Goal: Register for event/course

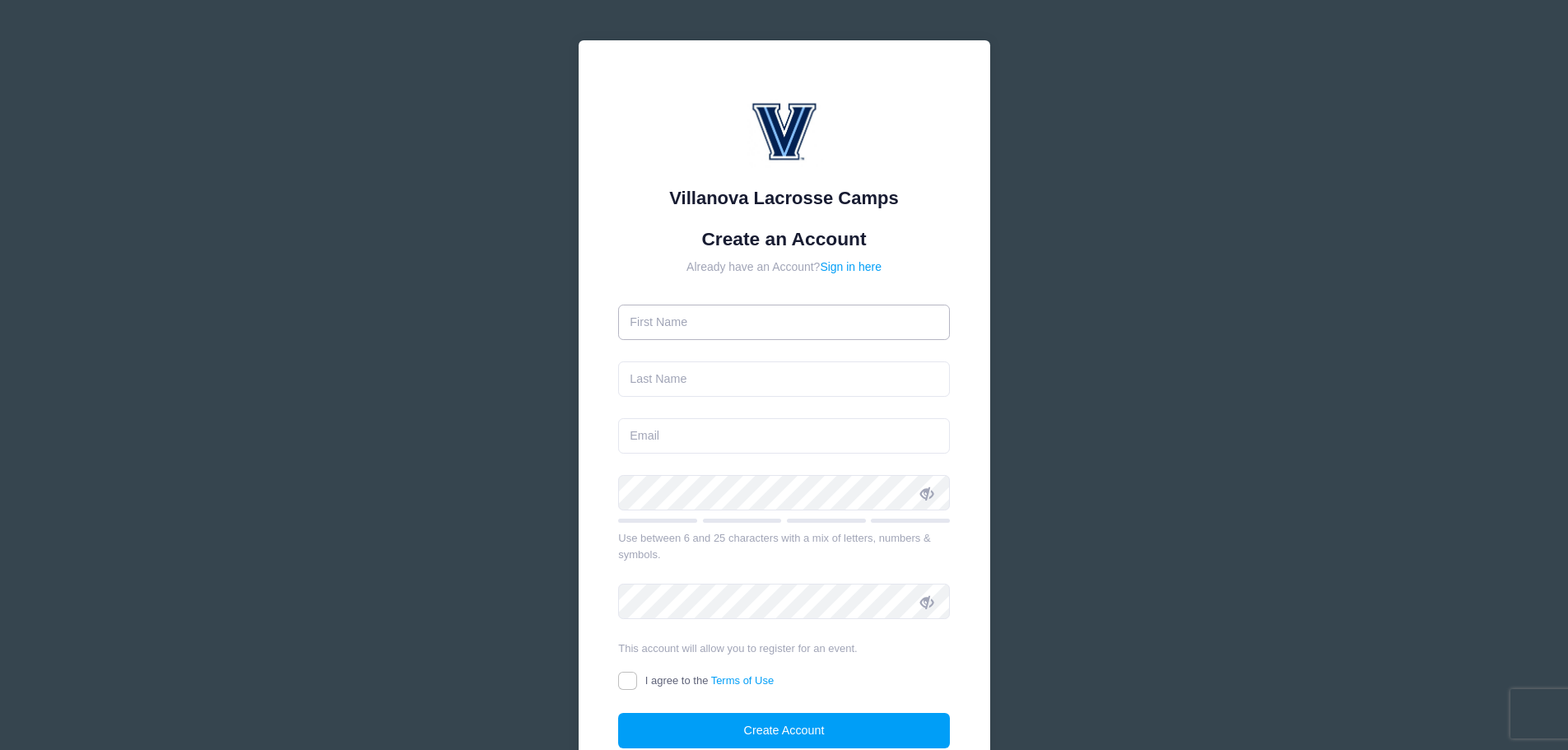
click at [742, 317] on input "text" at bounding box center [784, 322] width 332 height 35
type input "Erik"
type input "[PERSON_NAME]"
type input "[EMAIL_ADDRESS][DOMAIN_NAME]"
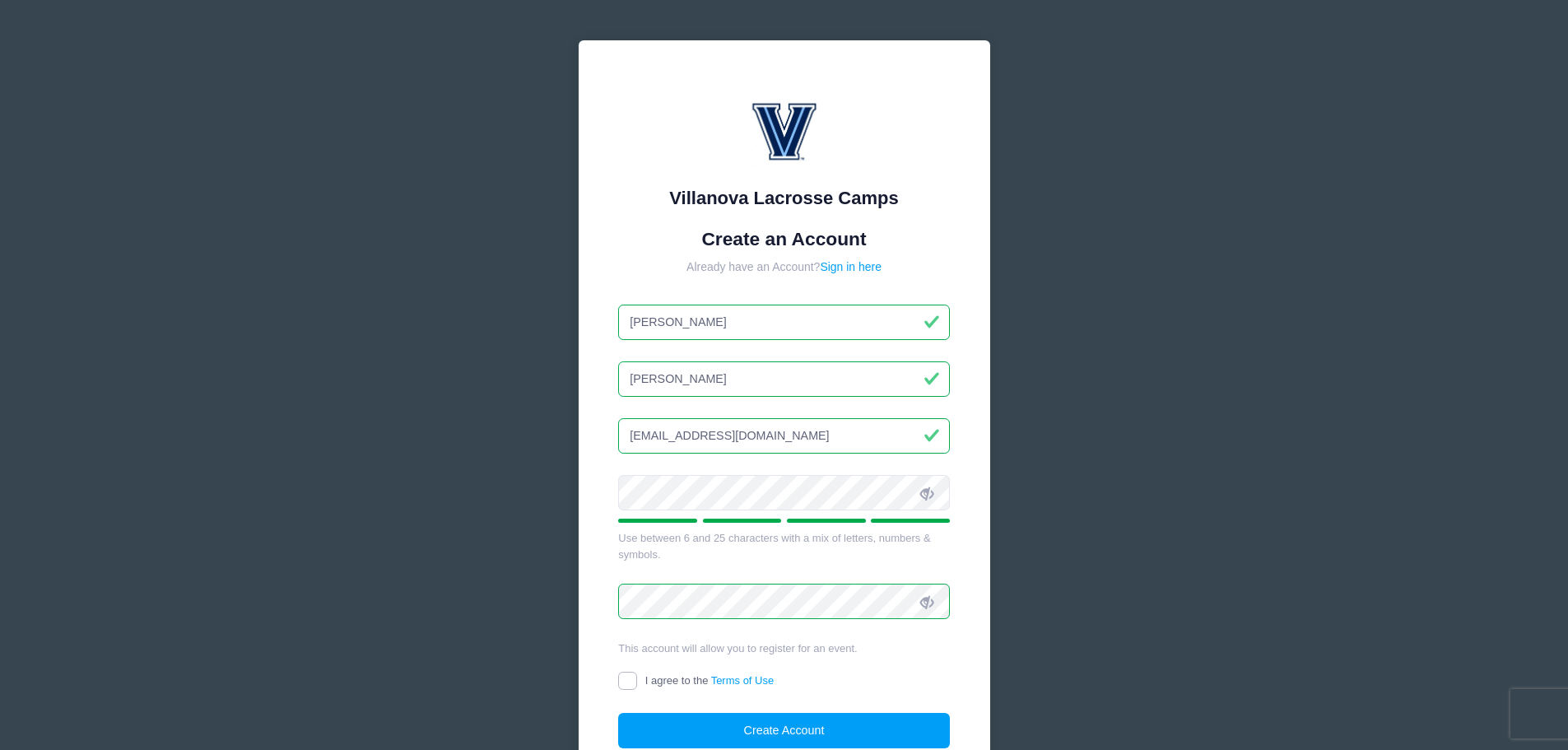
drag, startPoint x: 625, startPoint y: 684, endPoint x: 636, endPoint y: 685, distance: 11.0
click at [626, 684] on input "I agree to the Terms of Use" at bounding box center [627, 681] width 19 height 19
checkbox input "true"
click at [701, 733] on button "Create Account" at bounding box center [784, 731] width 332 height 35
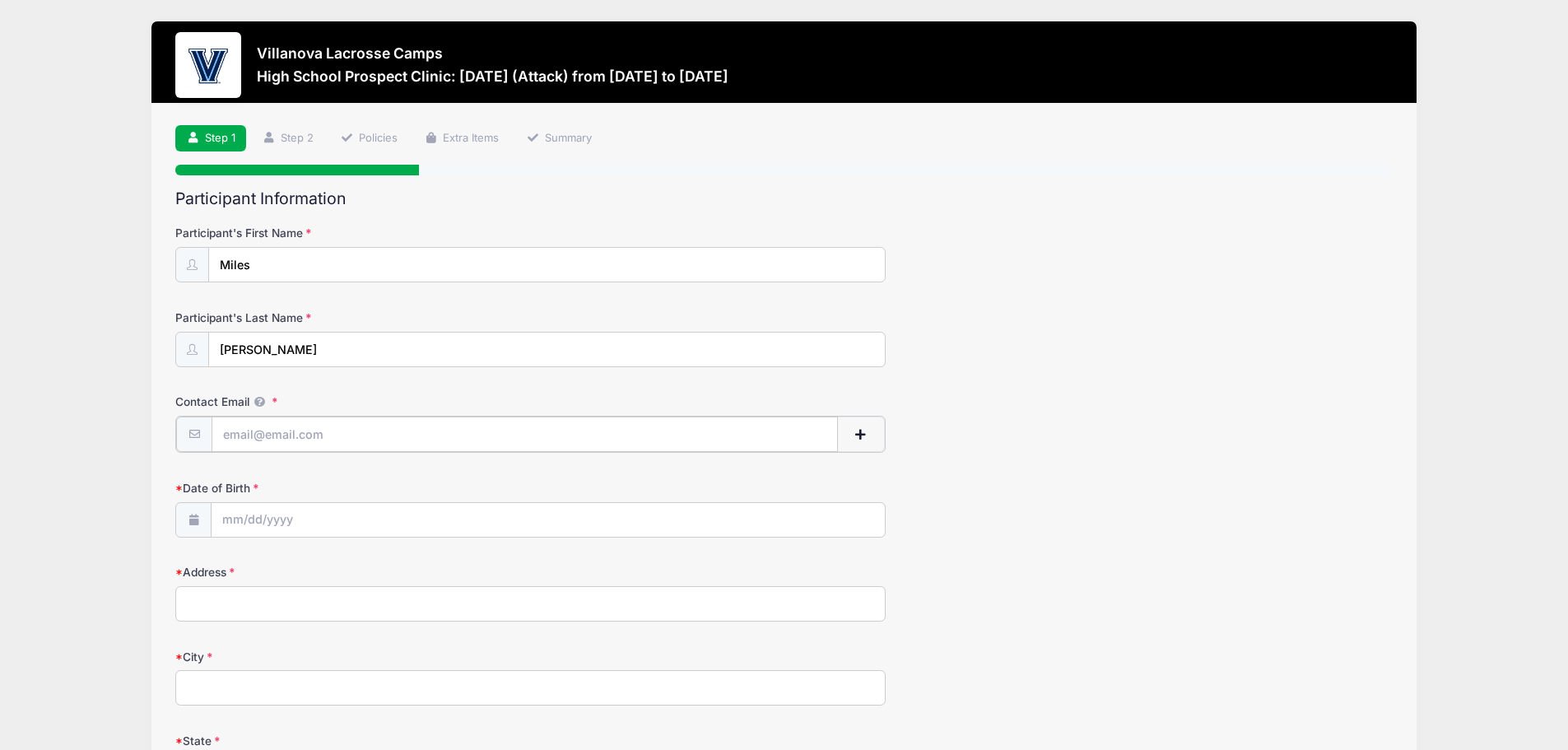
click at [282, 437] on input "Contact Email" at bounding box center [525, 434] width 626 height 35
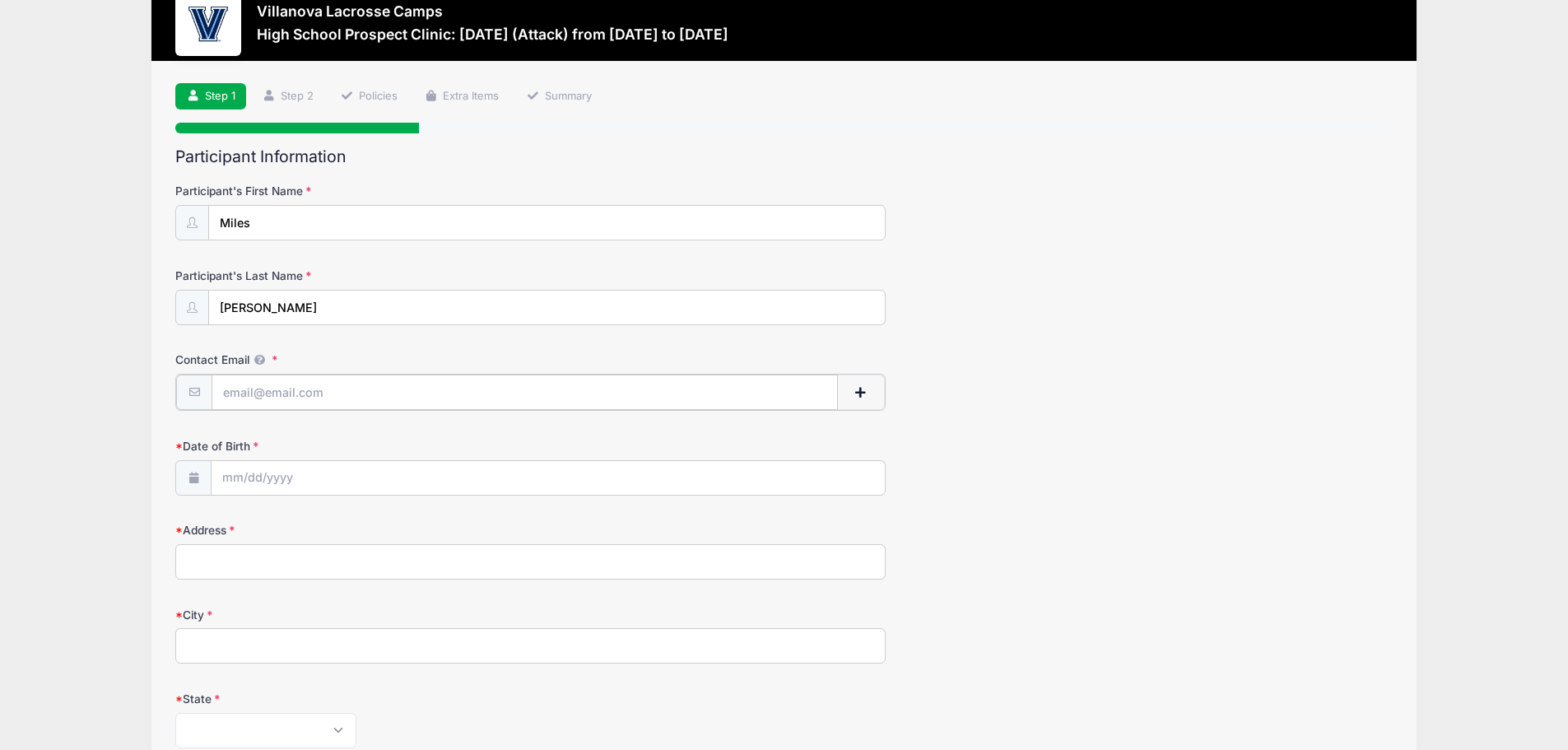
scroll to position [34, 0]
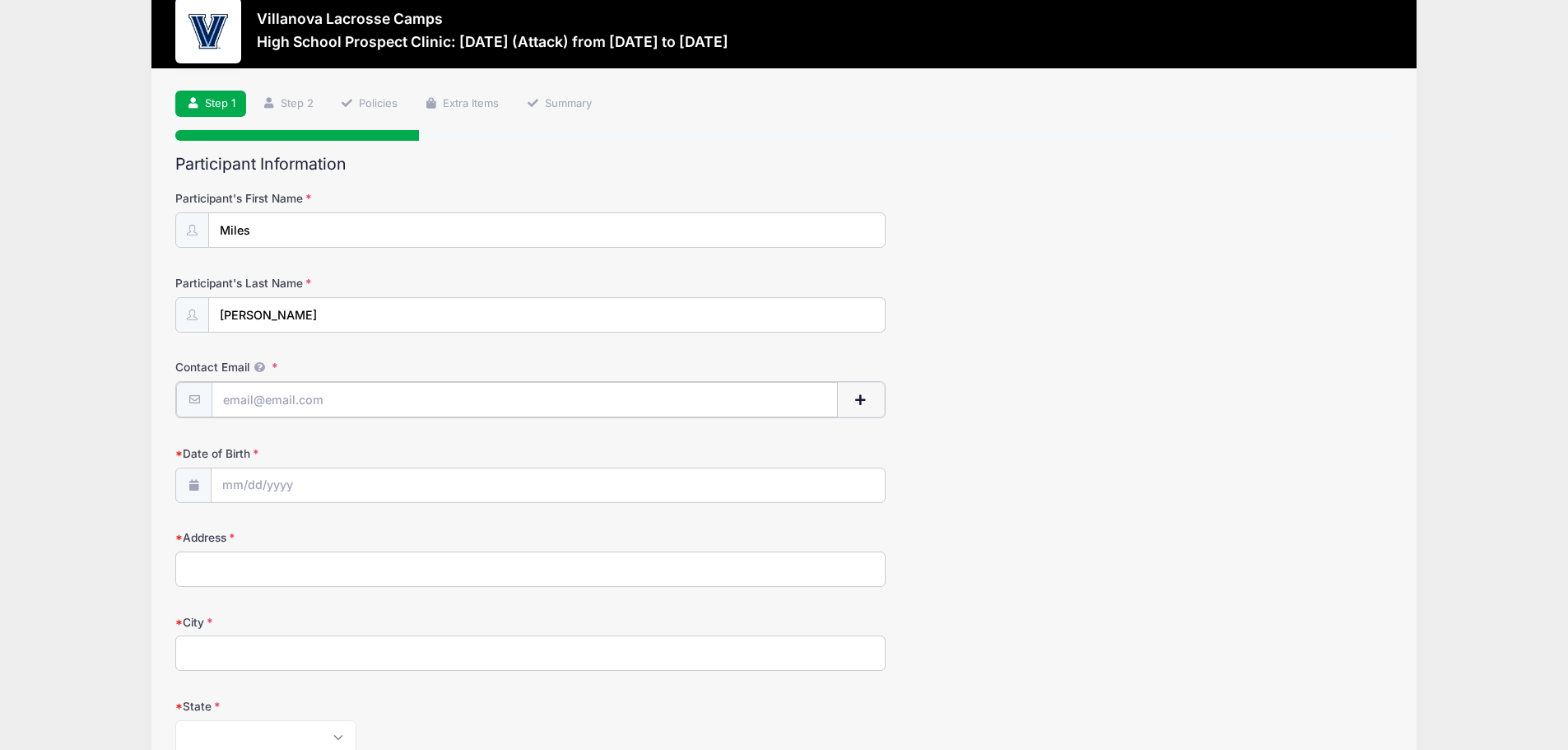
click at [272, 406] on input "Contact Email" at bounding box center [525, 399] width 626 height 35
type input "[EMAIL_ADDRESS][DOMAIN_NAME]"
type input "[STREET_ADDRESS][PERSON_NAME]"
type input "[GEOGRAPHIC_DATA]"
select select "PA"
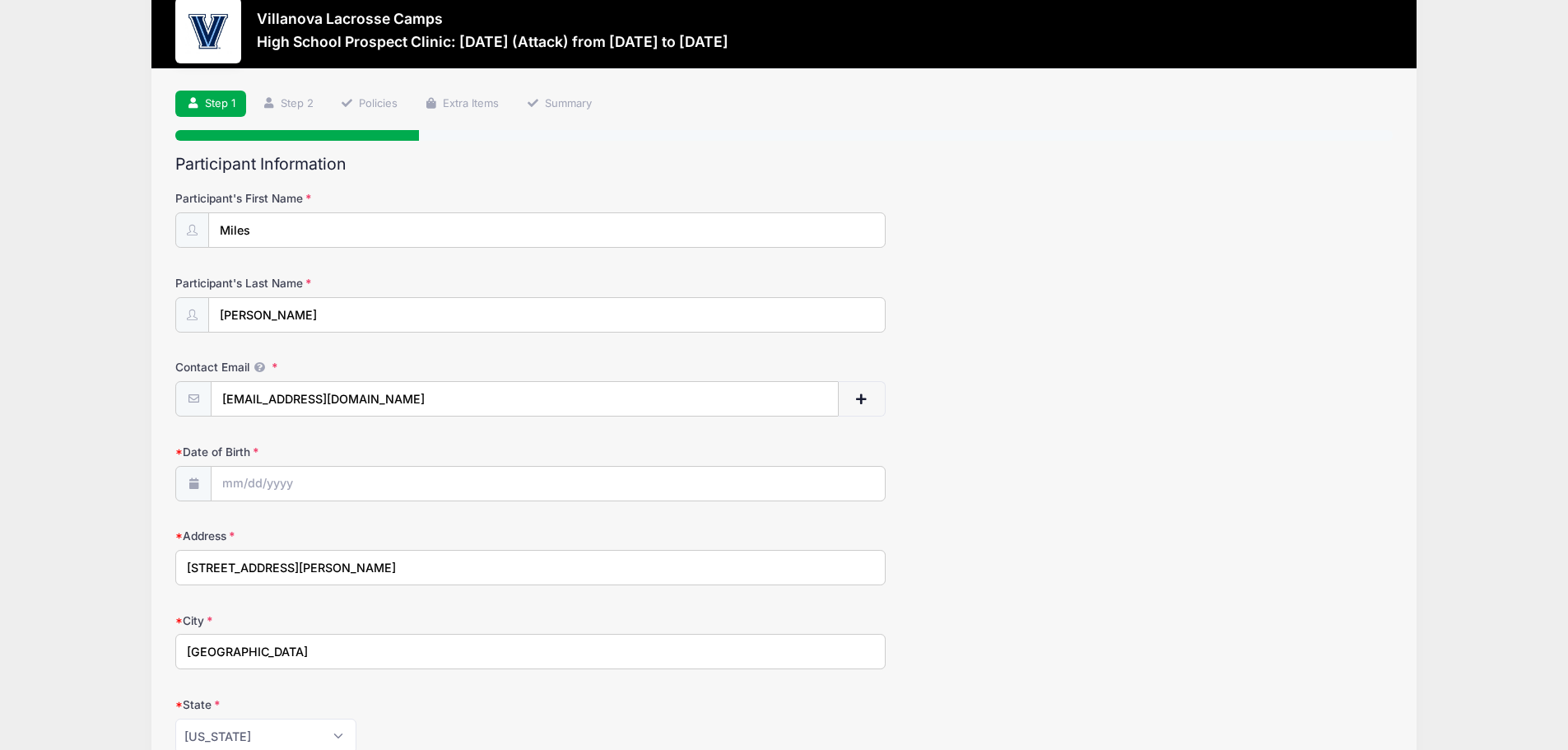
type input "18020"
type input "[PHONE_NUMBER]"
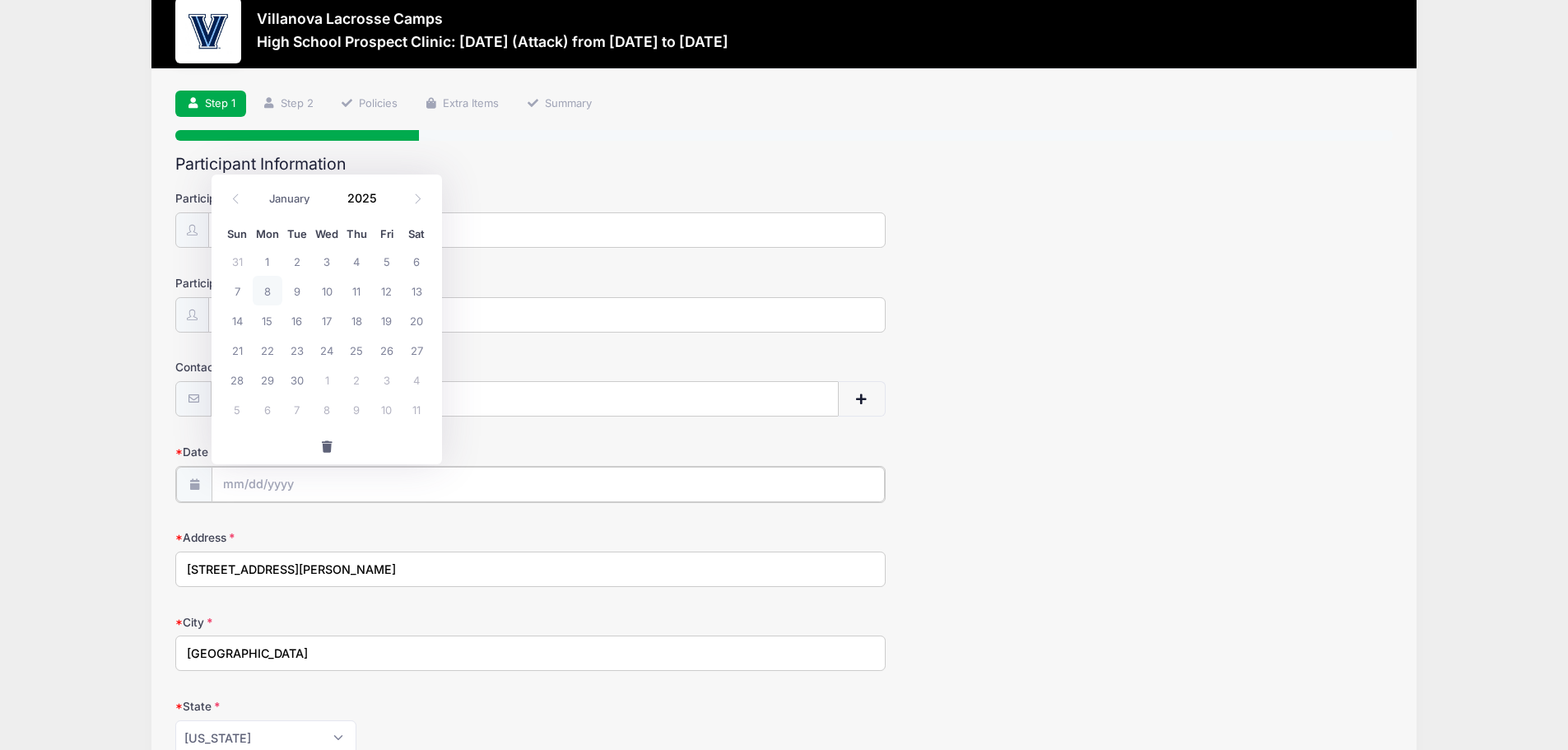
click at [274, 487] on input "Date of Birth" at bounding box center [548, 484] width 673 height 35
click at [372, 200] on input "2025" at bounding box center [366, 198] width 54 height 24
click at [382, 207] on span at bounding box center [387, 204] width 12 height 13
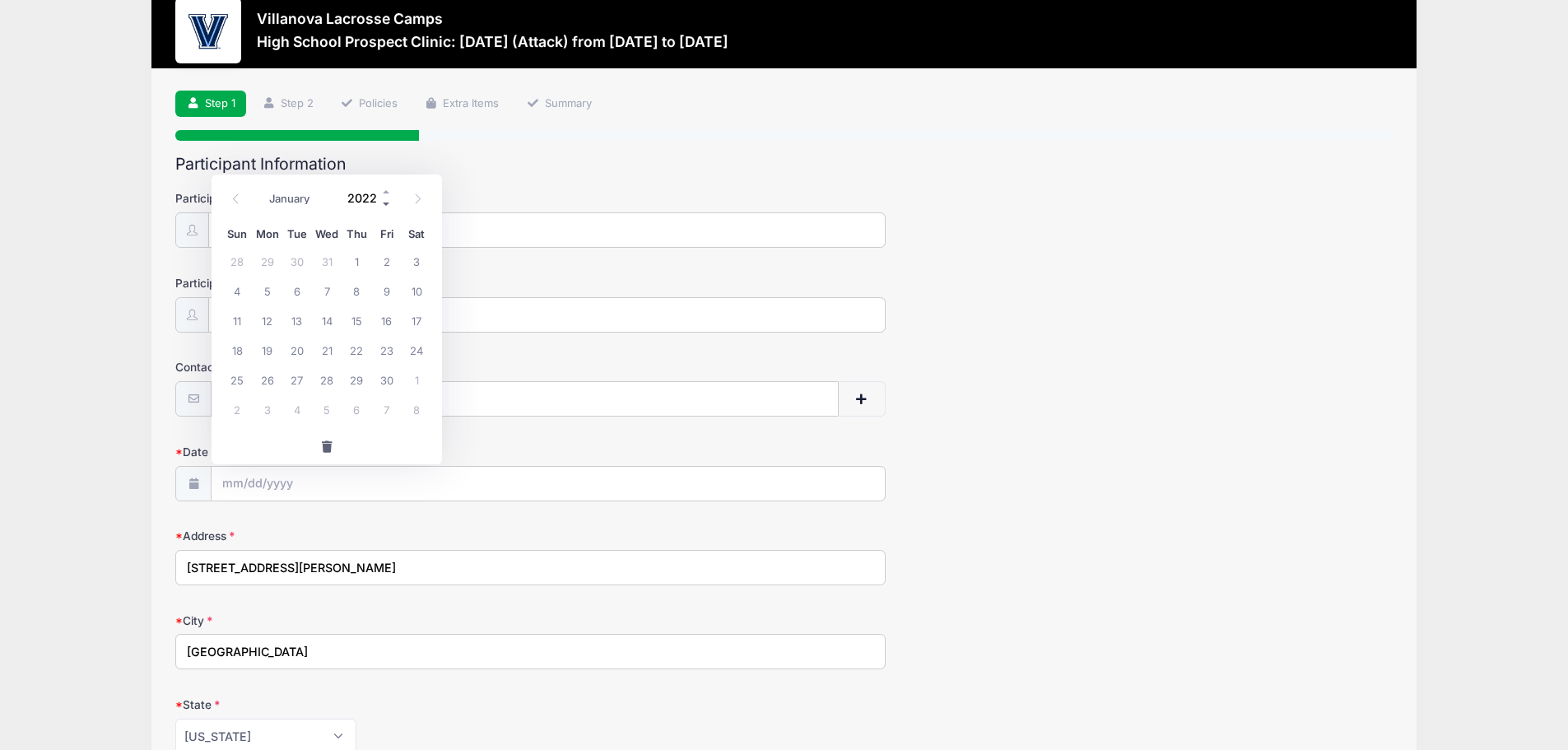
click at [382, 207] on span at bounding box center [387, 204] width 12 height 13
click at [381, 207] on span at bounding box center [387, 204] width 12 height 13
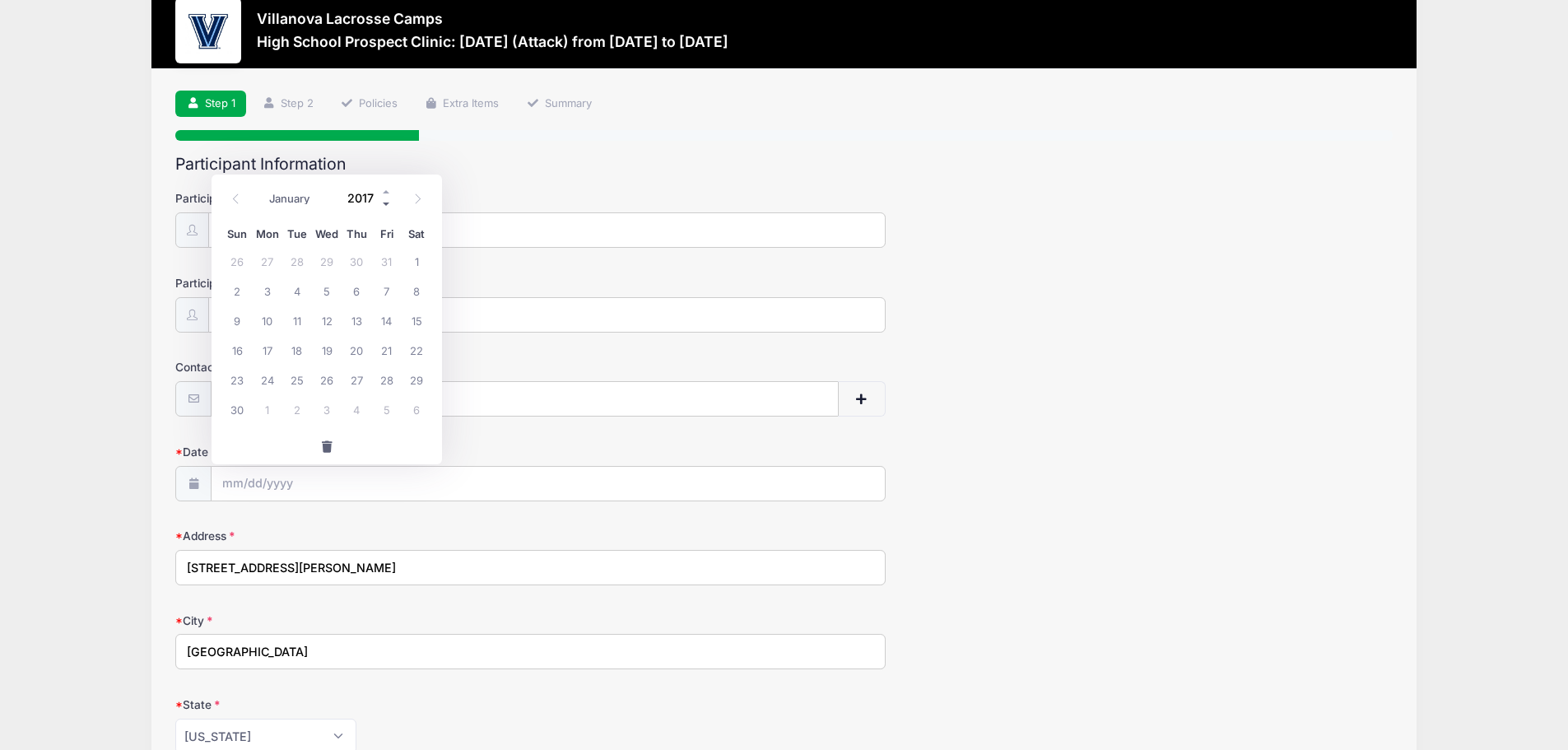
click at [381, 207] on span at bounding box center [387, 204] width 12 height 13
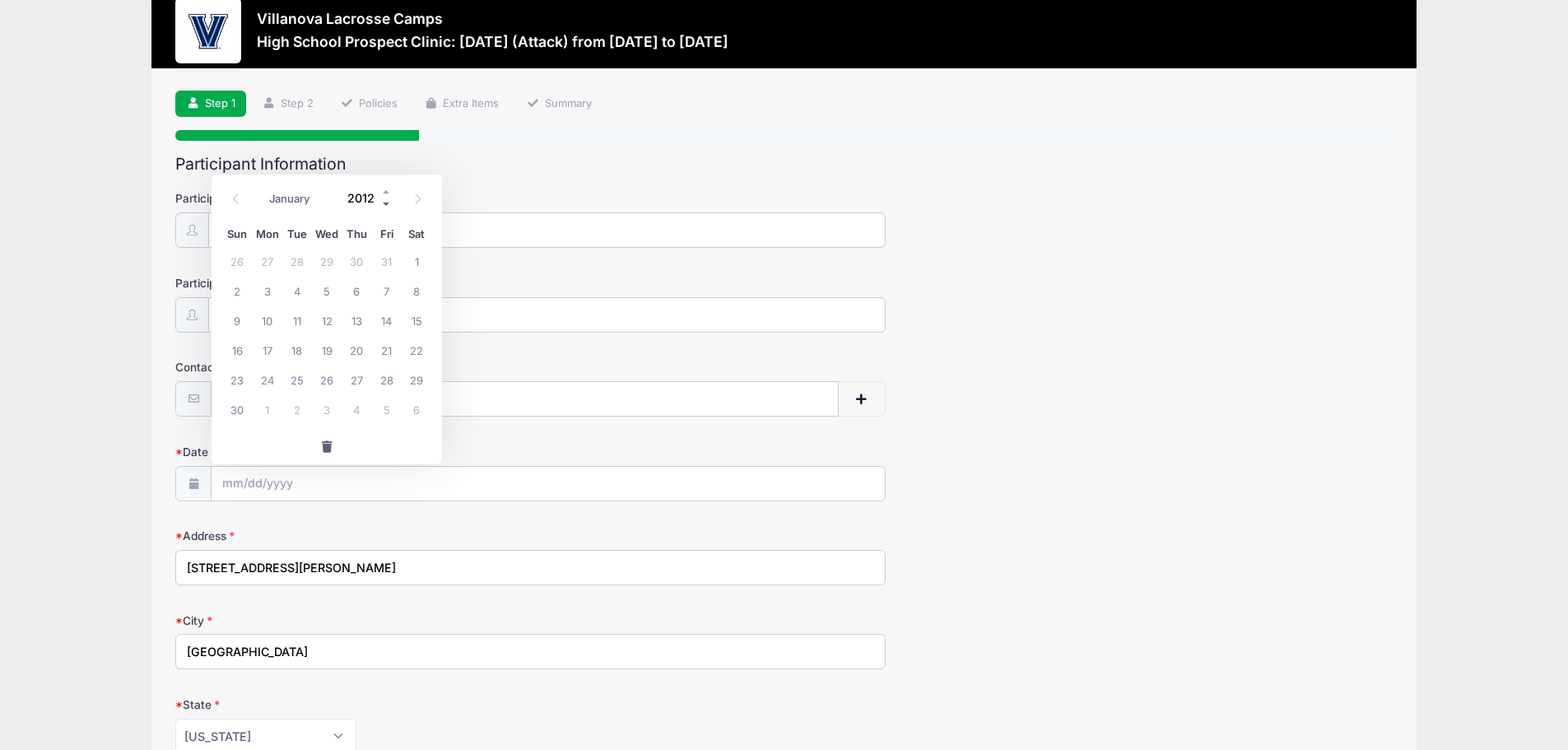
click at [381, 207] on span at bounding box center [387, 204] width 12 height 13
type input "2008"
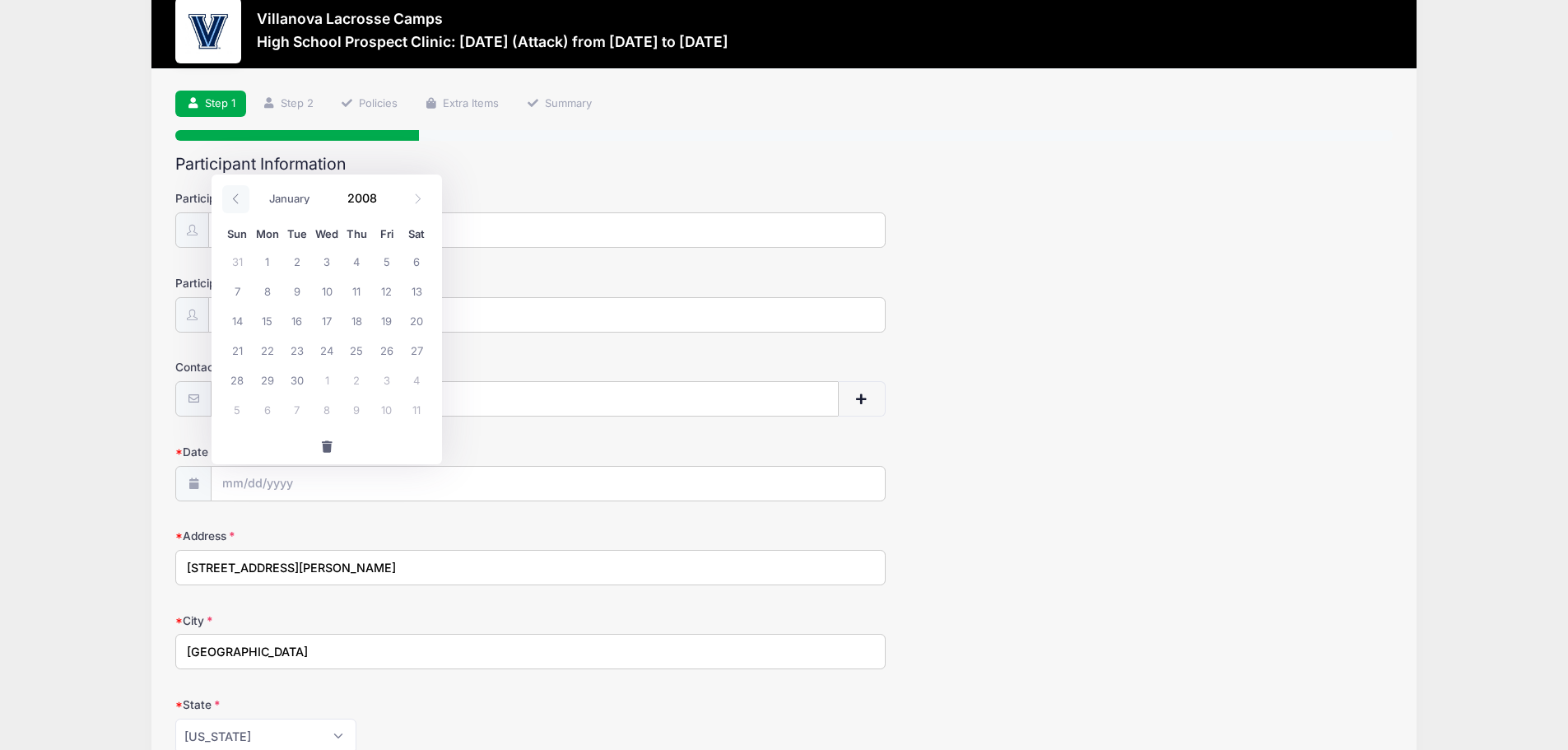
click at [238, 193] on icon at bounding box center [235, 198] width 11 height 11
select select "6"
click at [235, 349] on span "20" at bounding box center [236, 349] width 29 height 29
type input "[DATE]"
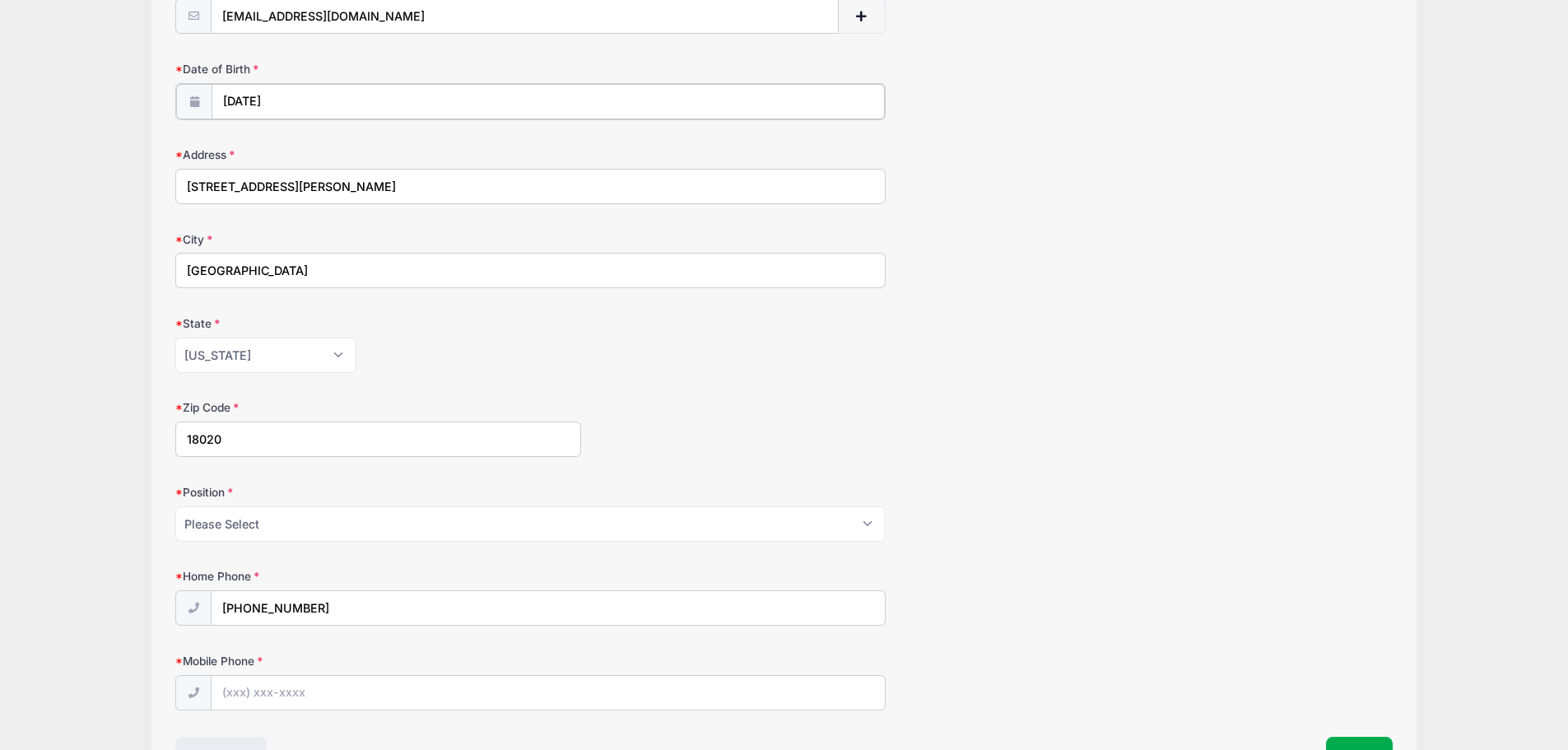
scroll to position [446, 0]
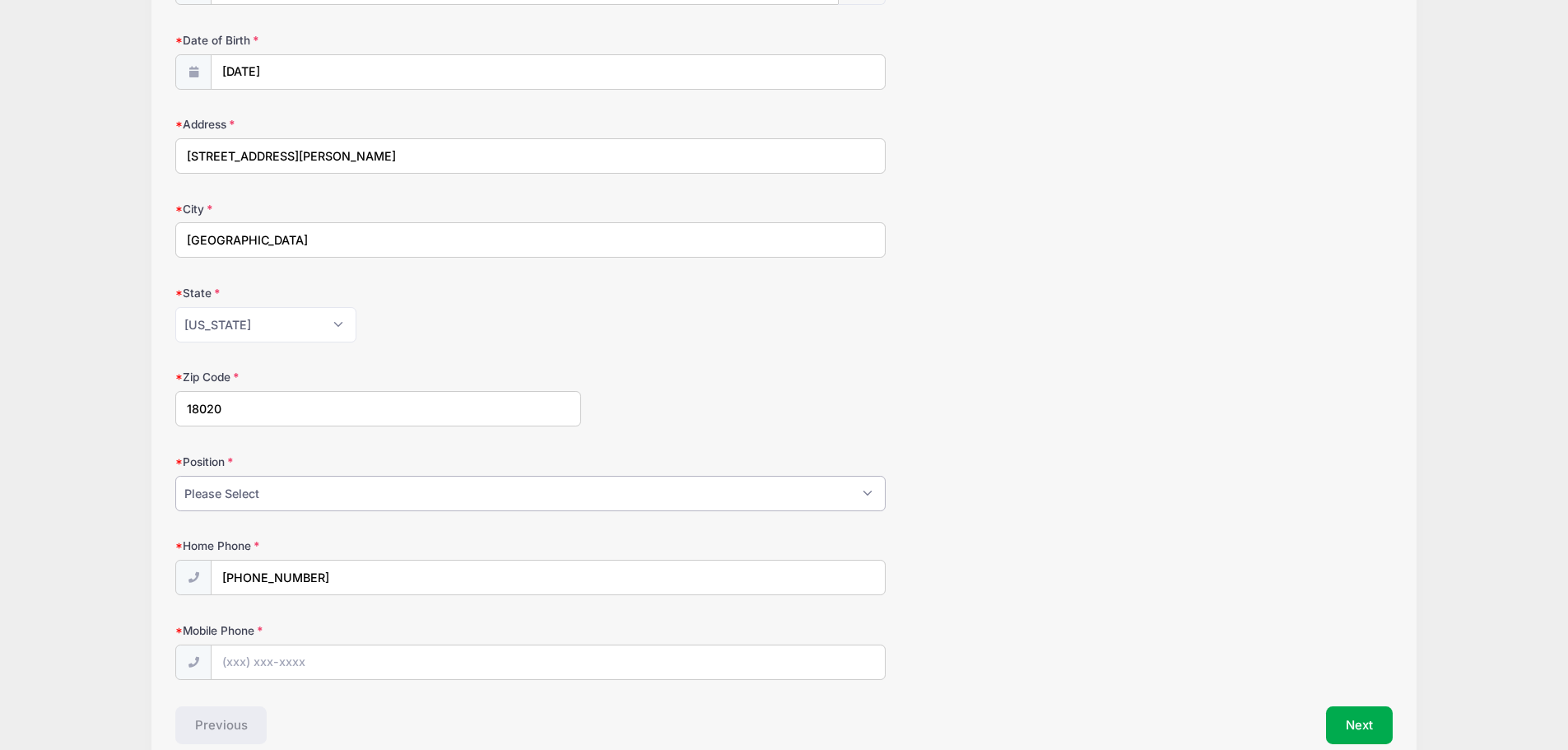
click at [380, 488] on select "Please Select Goalie Middie Defense Attack FOGO LSM" at bounding box center [531, 494] width 710 height 35
select select "Attack"
click at [176, 476] on select "Please Select Goalie Middie Defense Attack FOGO LSM" at bounding box center [531, 494] width 710 height 35
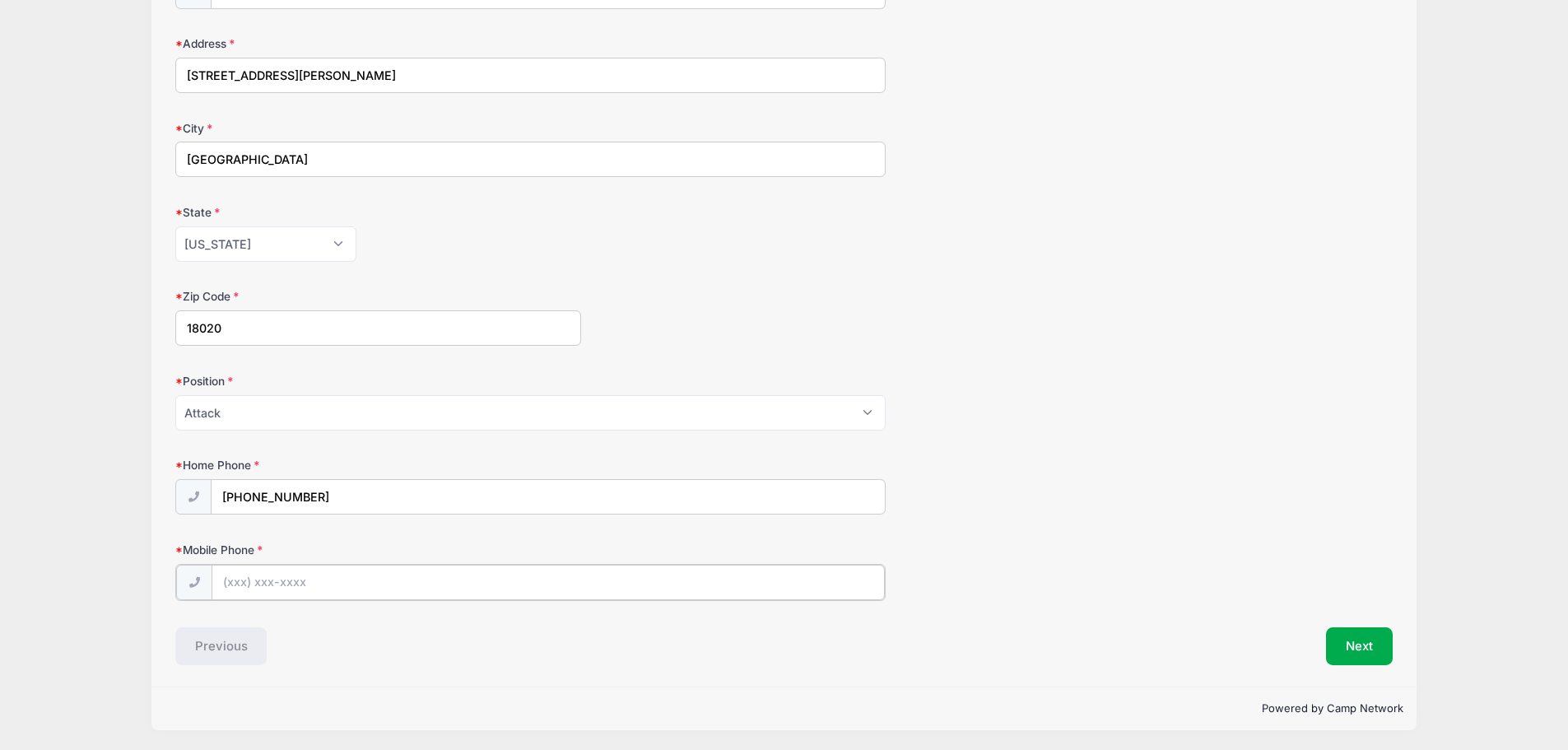
click at [334, 594] on input "Mobile Phone" at bounding box center [548, 583] width 673 height 35
type input "[PHONE_NUMBER]"
click at [1362, 642] on button "Next" at bounding box center [1359, 644] width 66 height 38
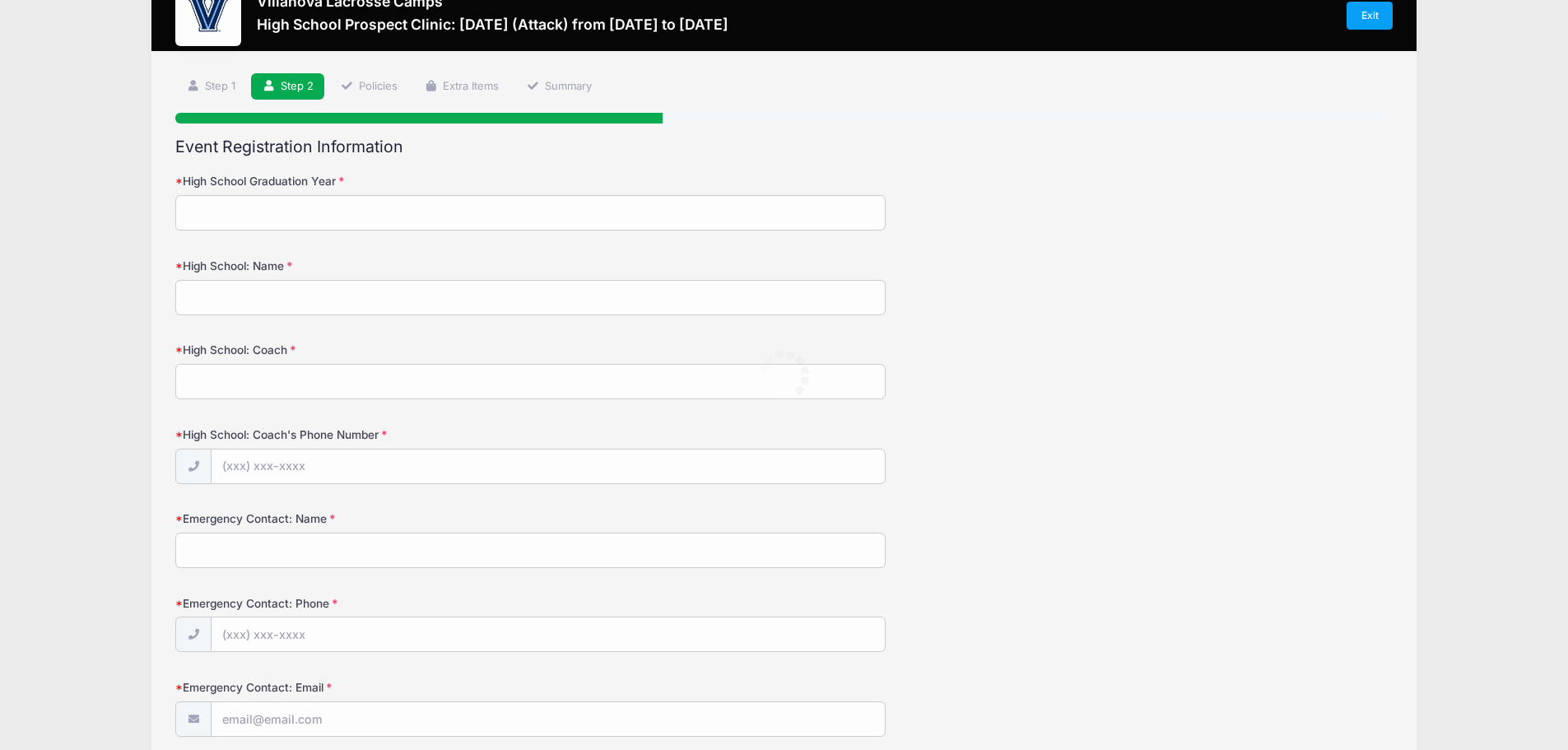
scroll to position [0, 0]
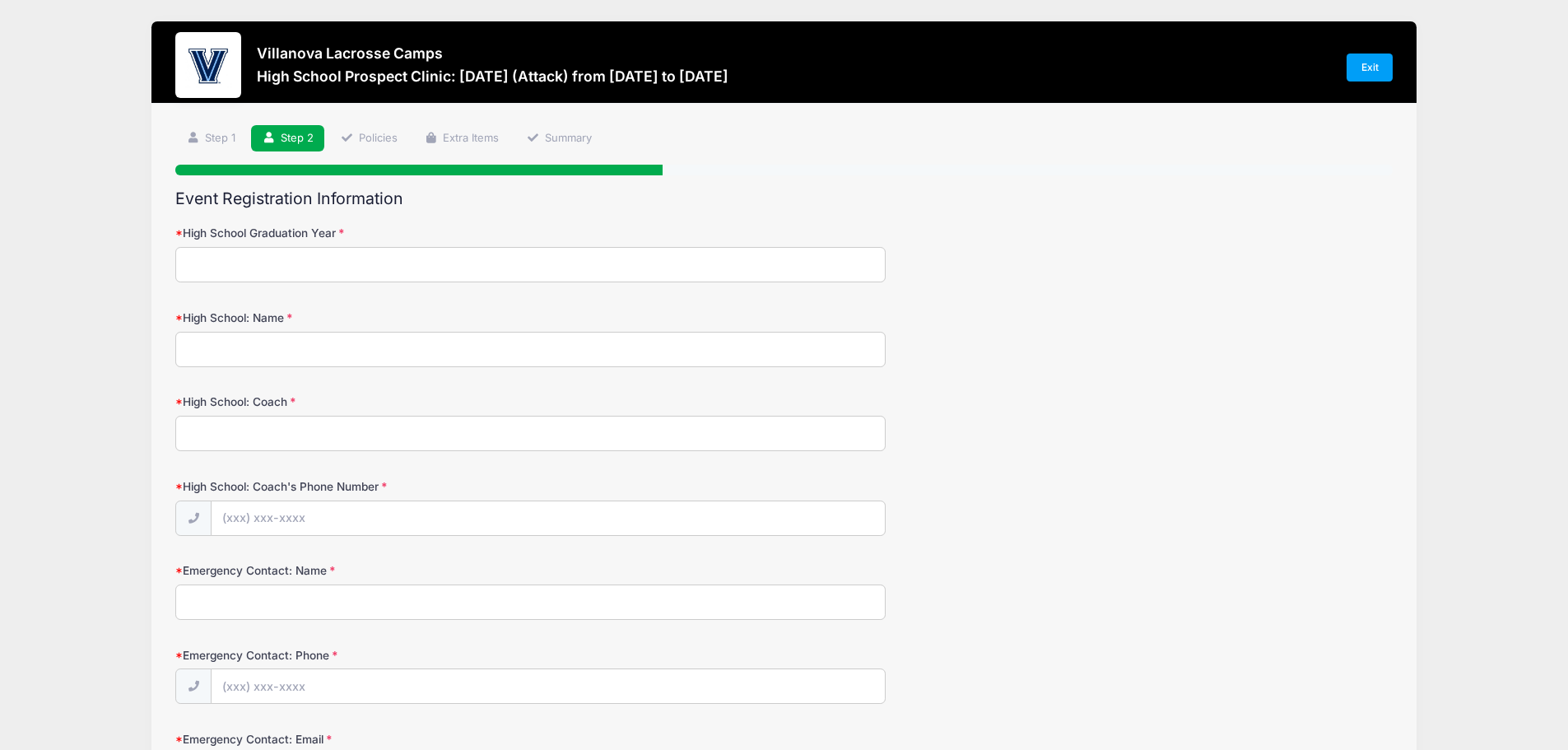
click at [241, 266] on input "High School Graduation Year" at bounding box center [531, 265] width 710 height 35
type input "2027"
type input "[GEOGRAPHIC_DATA] [GEOGRAPHIC_DATA]"
type input "[PERSON_NAME]"
click at [271, 515] on input "High School: Coach's Phone Number" at bounding box center [548, 519] width 673 height 35
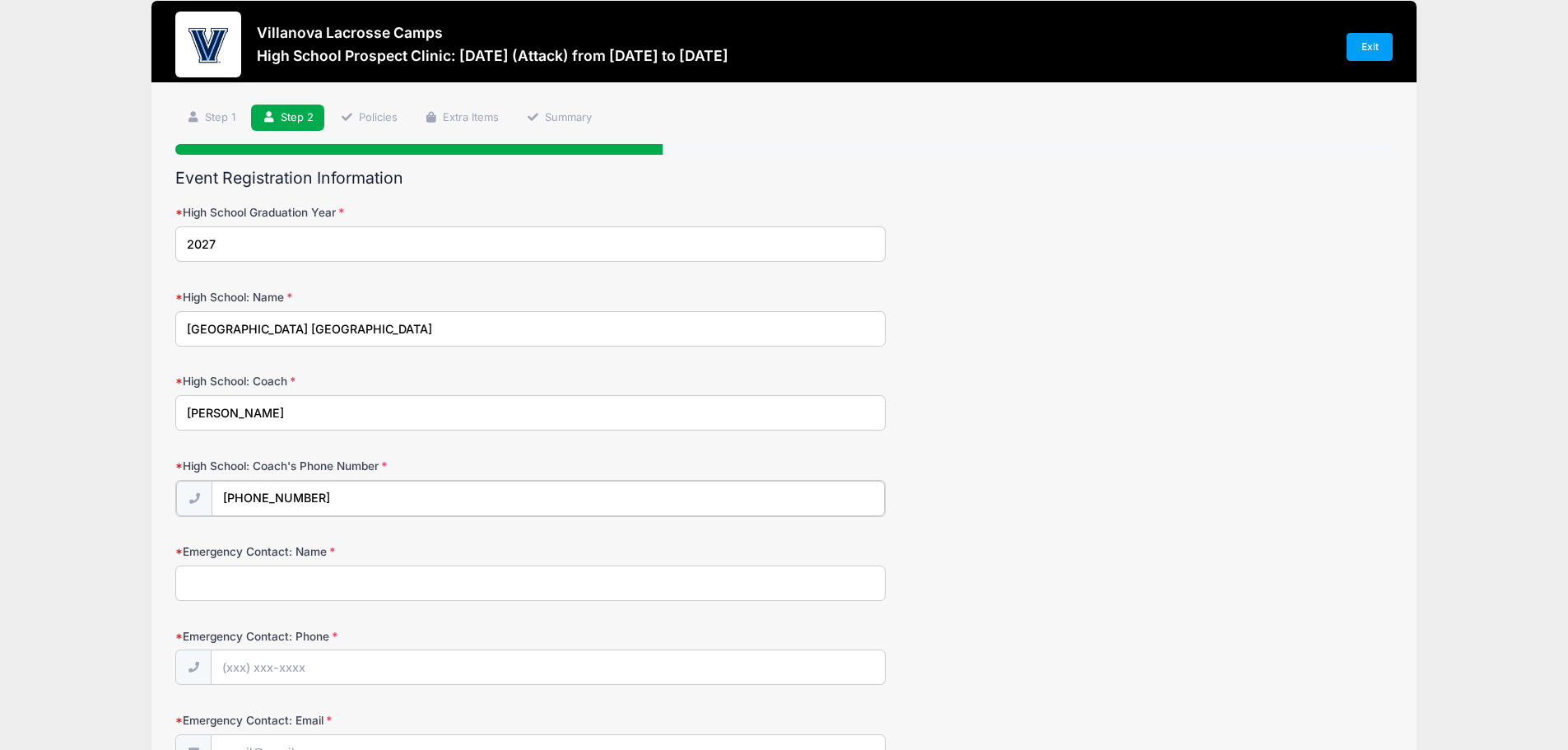
scroll to position [82, 0]
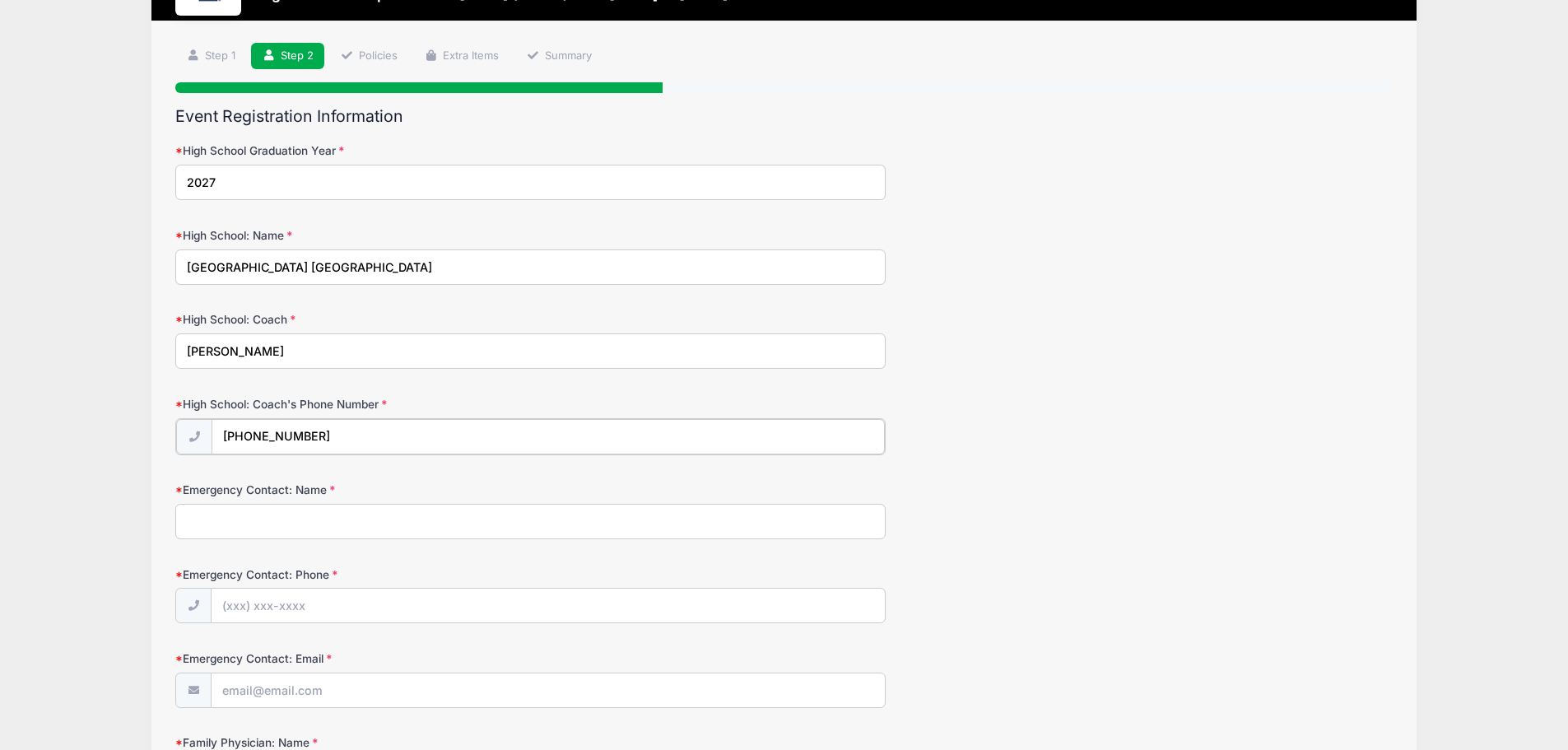
type input "[PHONE_NUMBER]"
drag, startPoint x: 260, startPoint y: 523, endPoint x: 251, endPoint y: 518, distance: 10.3
click at [256, 521] on input "Emergency Contact: Name" at bounding box center [531, 520] width 710 height 35
type input "[PERSON_NAME]"
type input "[PHONE_NUMBER]"
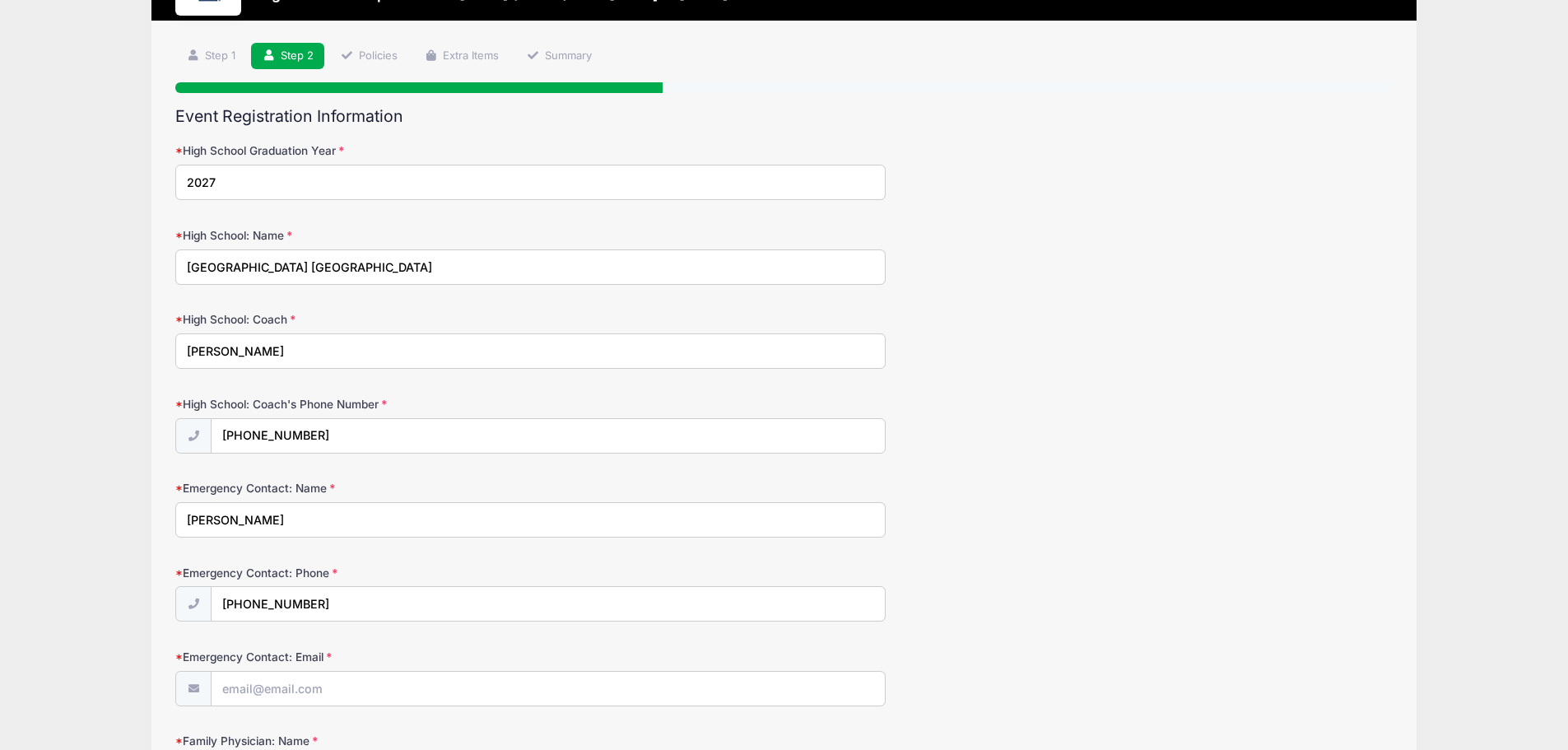
type input "[EMAIL_ADDRESS][DOMAIN_NAME]"
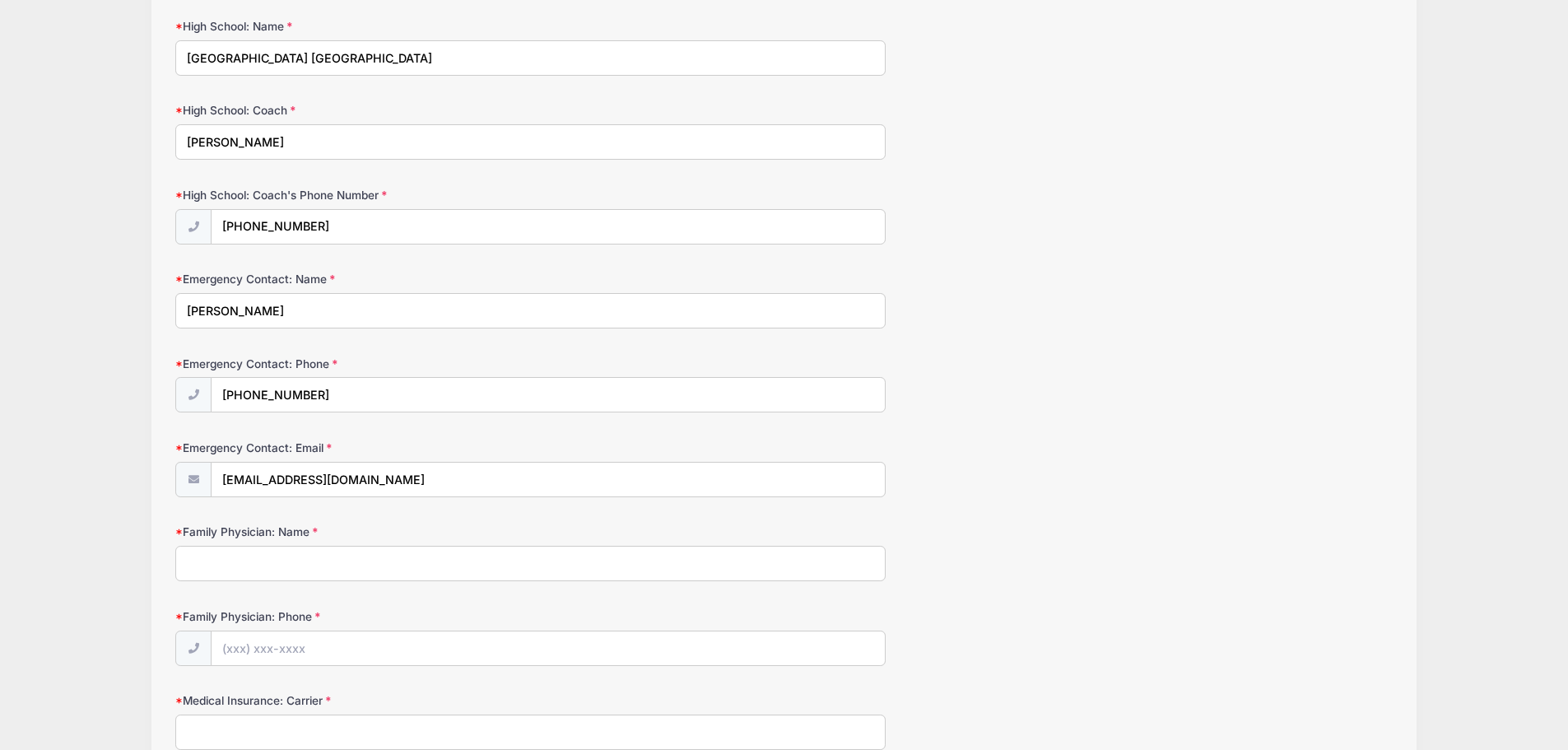
scroll to position [330, 0]
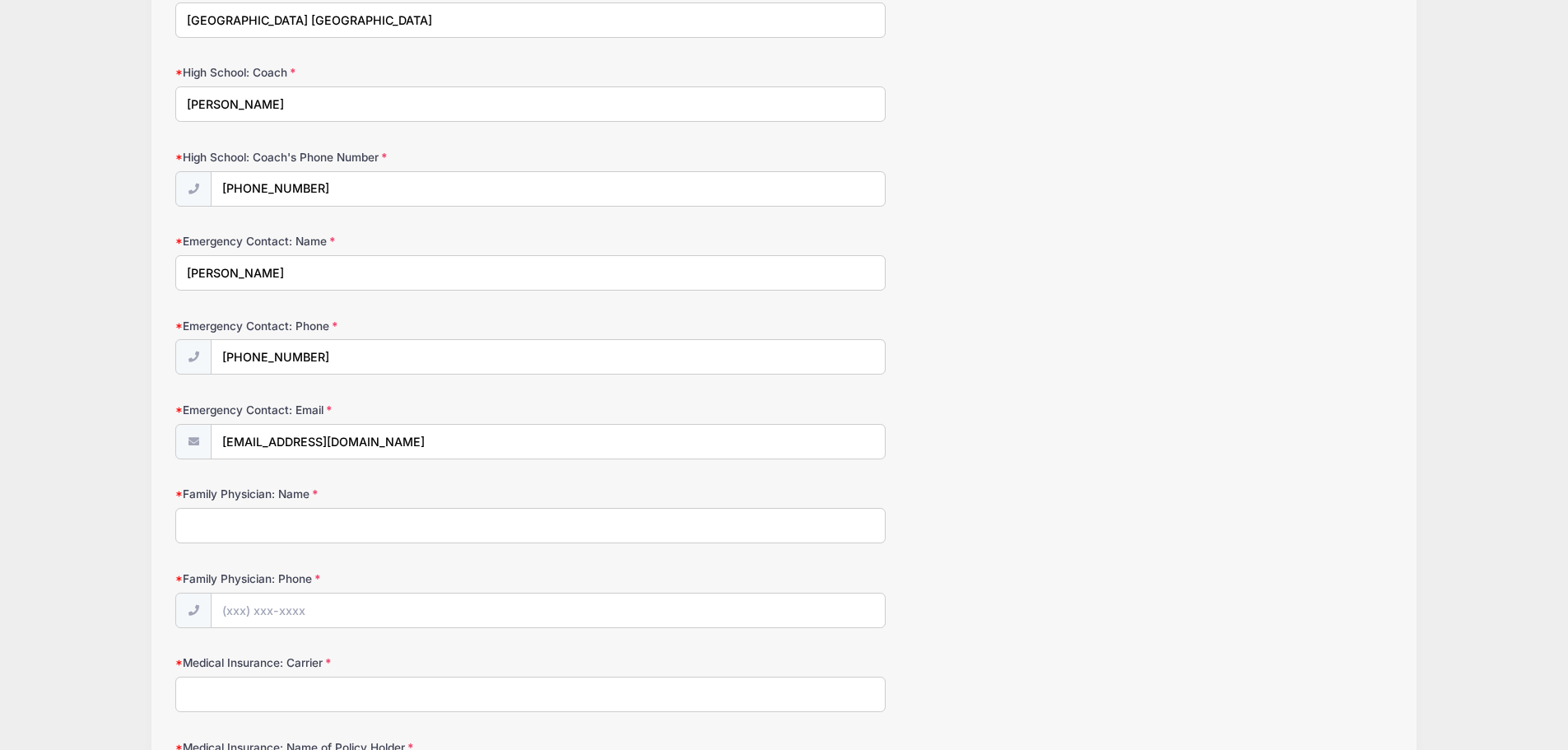
click at [267, 530] on input "Family Physician: Name" at bounding box center [531, 526] width 710 height 35
type input "[PERSON_NAME] Family Practice"
click at [254, 615] on input "Family Physician: Phone" at bounding box center [548, 611] width 673 height 35
type input "[PHONE_NUMBER]"
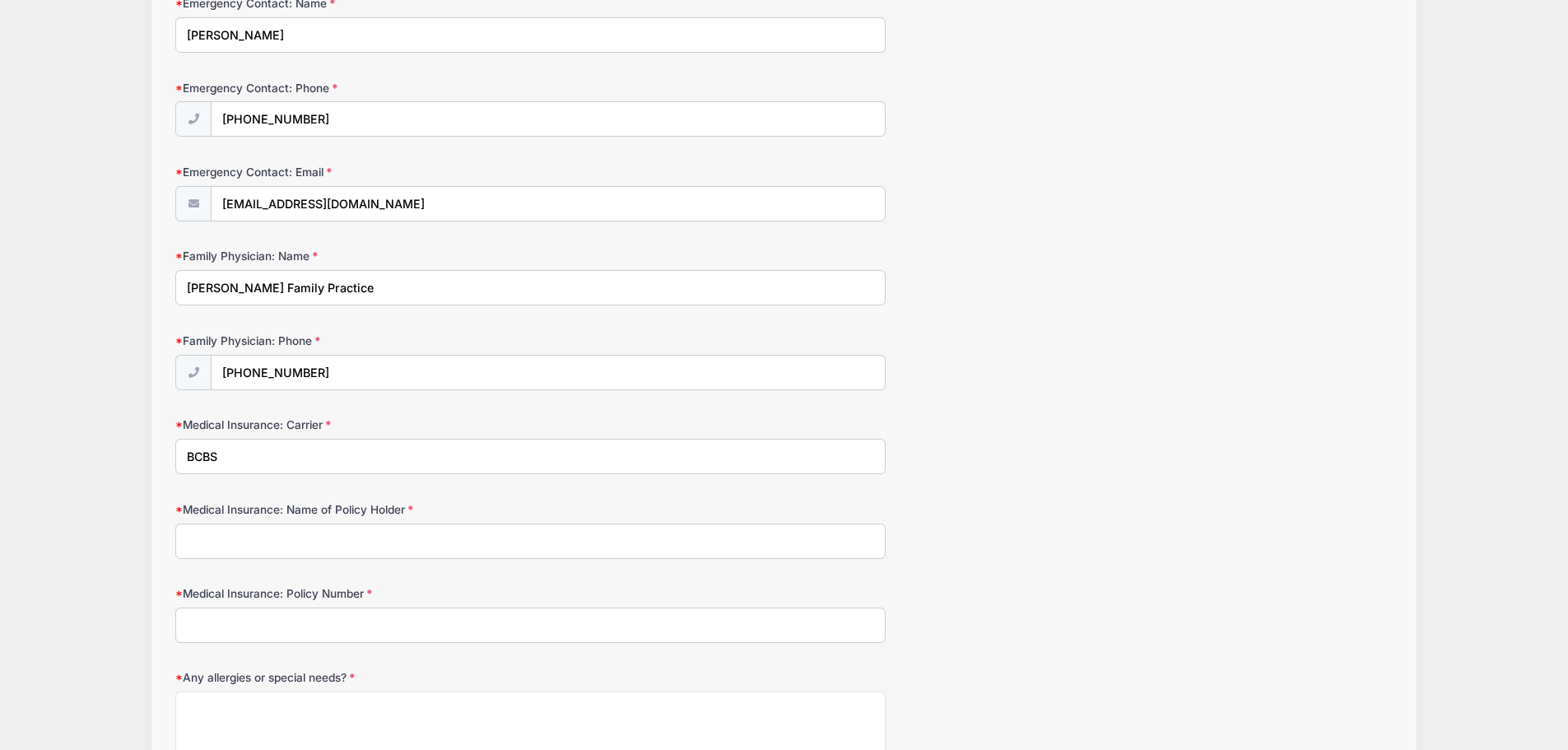
scroll to position [658, 0]
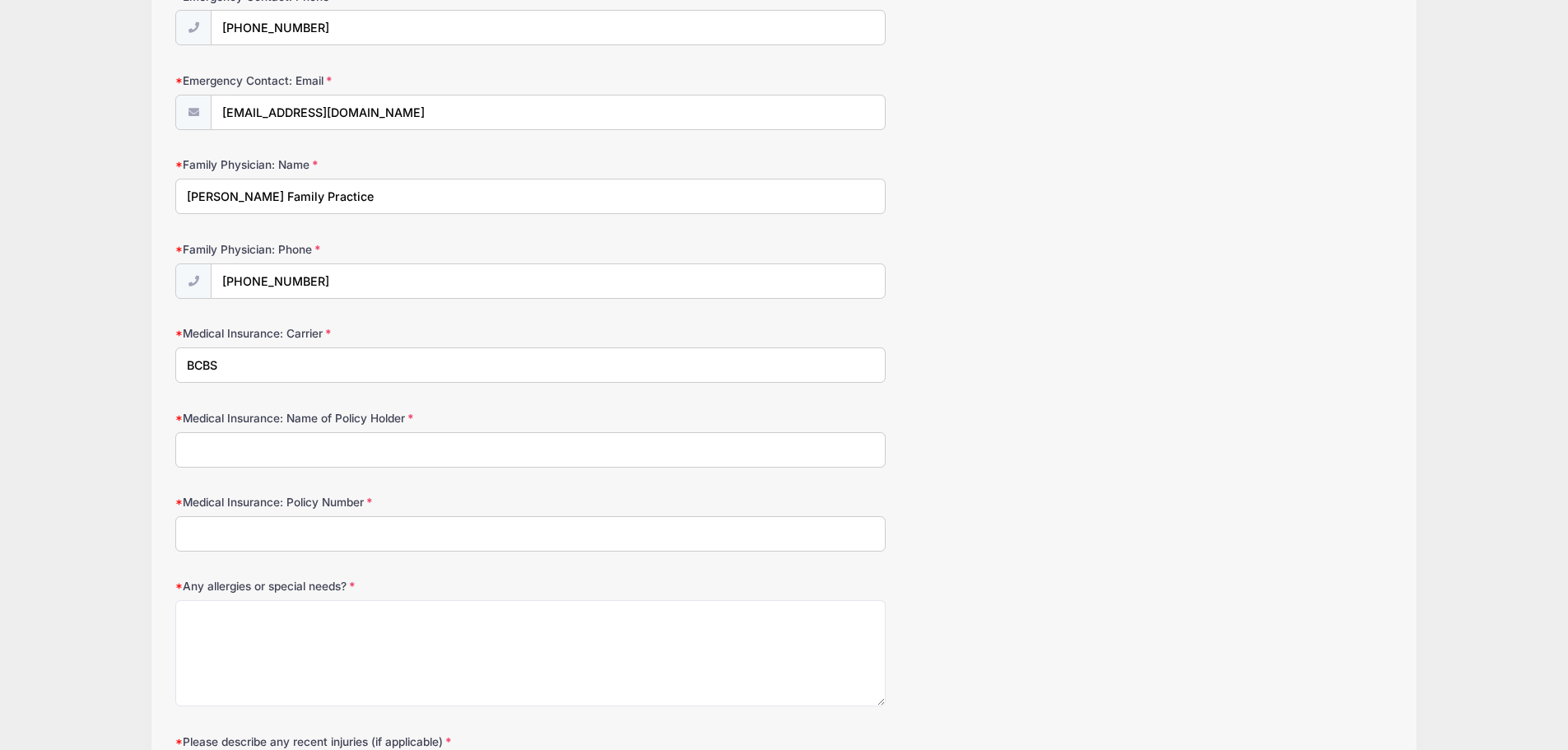
type input "BCBS"
click at [217, 471] on form "High School Graduation Year [DATE] High School: Name [GEOGRAPHIC_DATA] [GEOGRAP…" at bounding box center [784, 214] width 1217 height 1295
click at [222, 458] on input "Medical Insurance: Name of Policy Holder" at bounding box center [531, 450] width 710 height 35
type input "[PERSON_NAME]"
click at [275, 541] on input "Medical Insurance: Policy Number" at bounding box center [531, 534] width 710 height 35
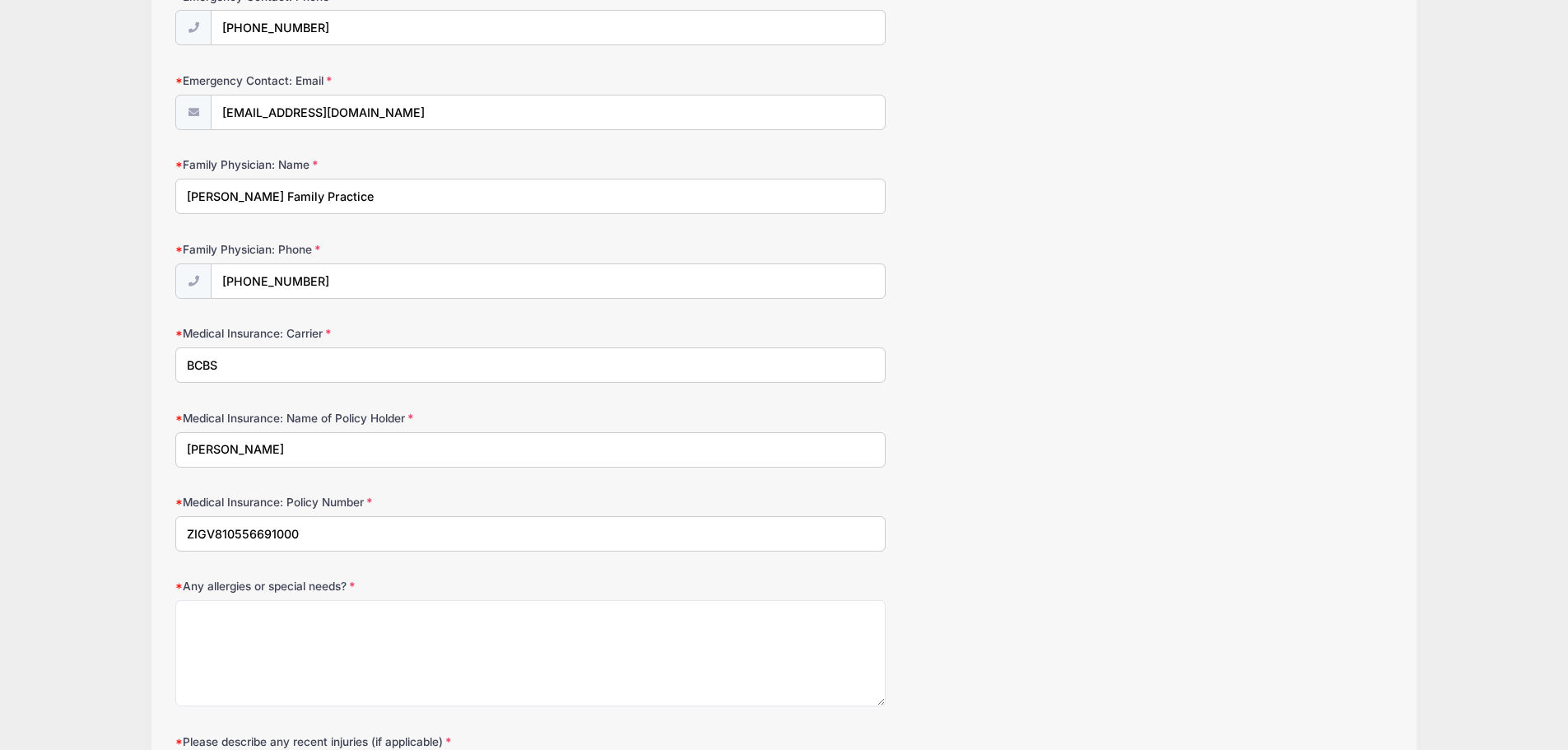
type input "ZIGV810556691000"
click at [251, 644] on textarea "Any allergies or special needs?" at bounding box center [531, 653] width 710 height 106
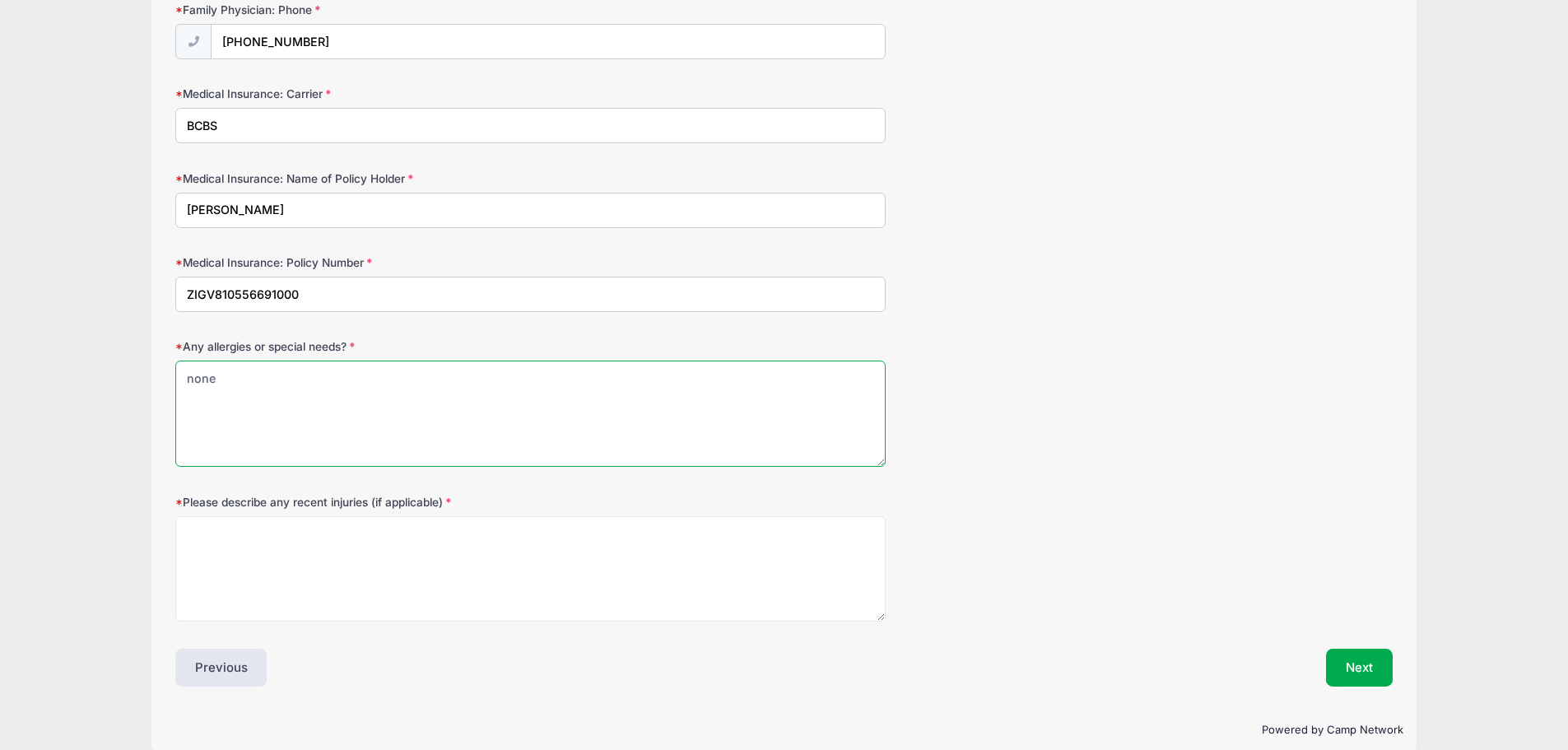
scroll to position [921, 0]
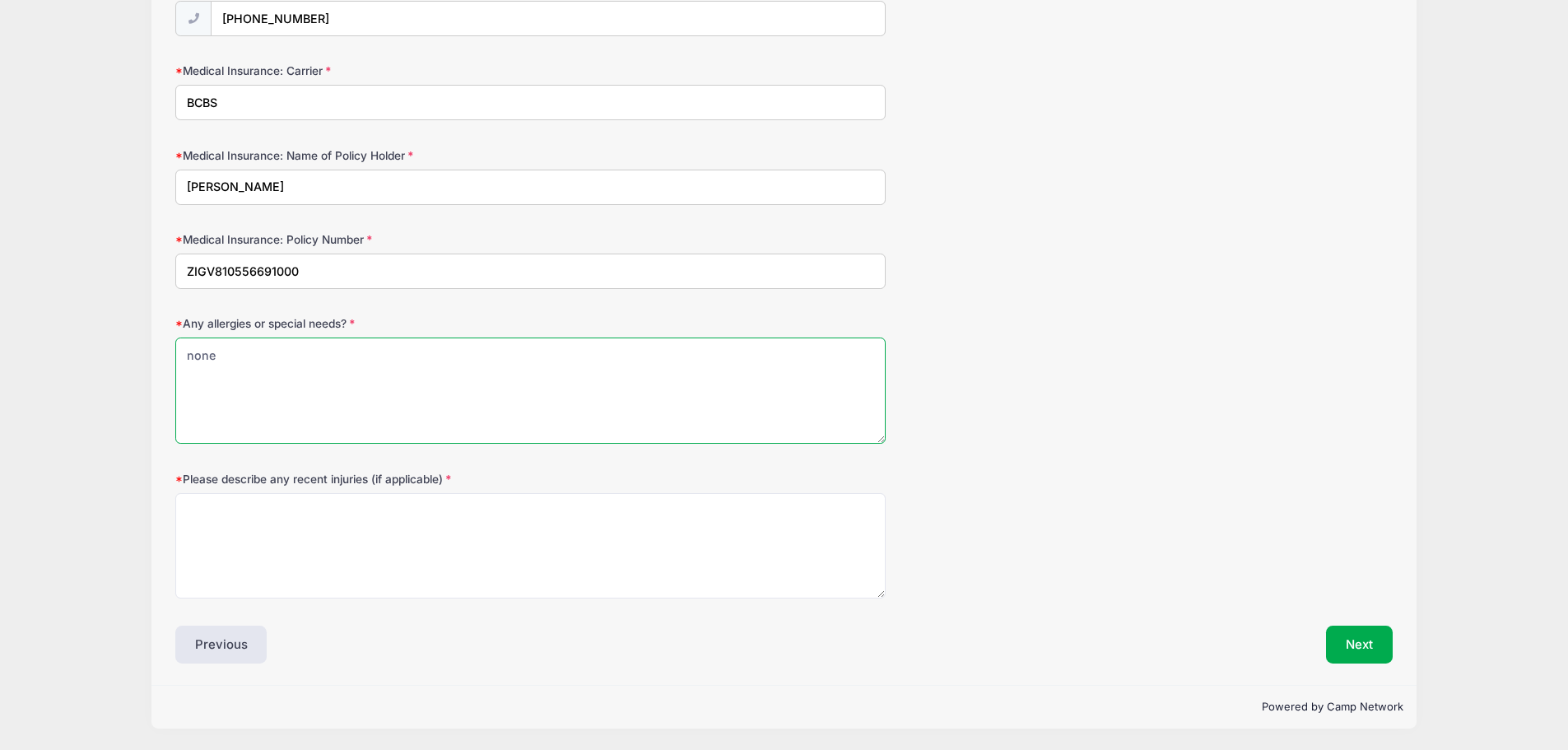
type textarea "none"
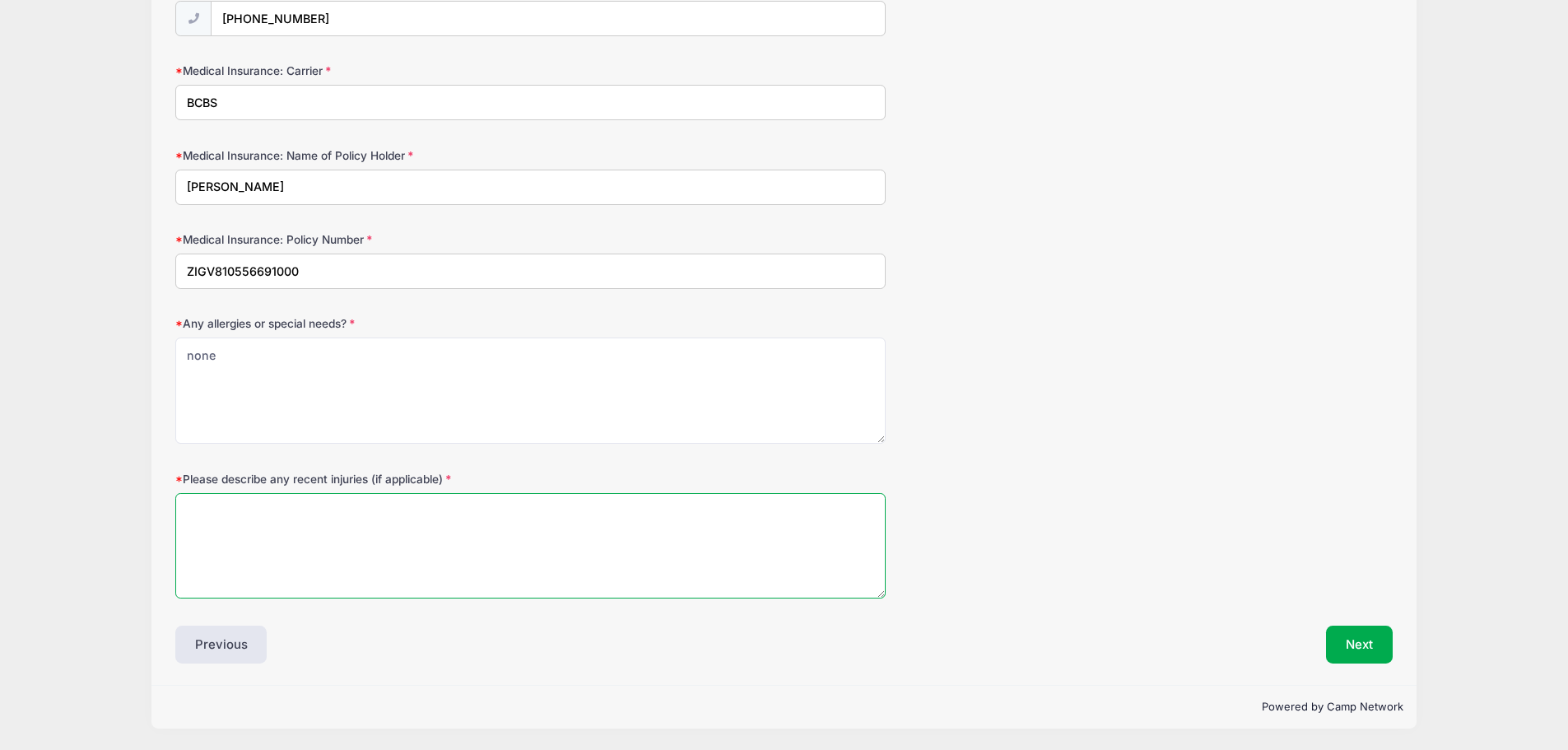
click at [288, 539] on textarea "Please describe any recent injuries (if applicable)" at bounding box center [531, 546] width 710 height 106
type textarea "none"
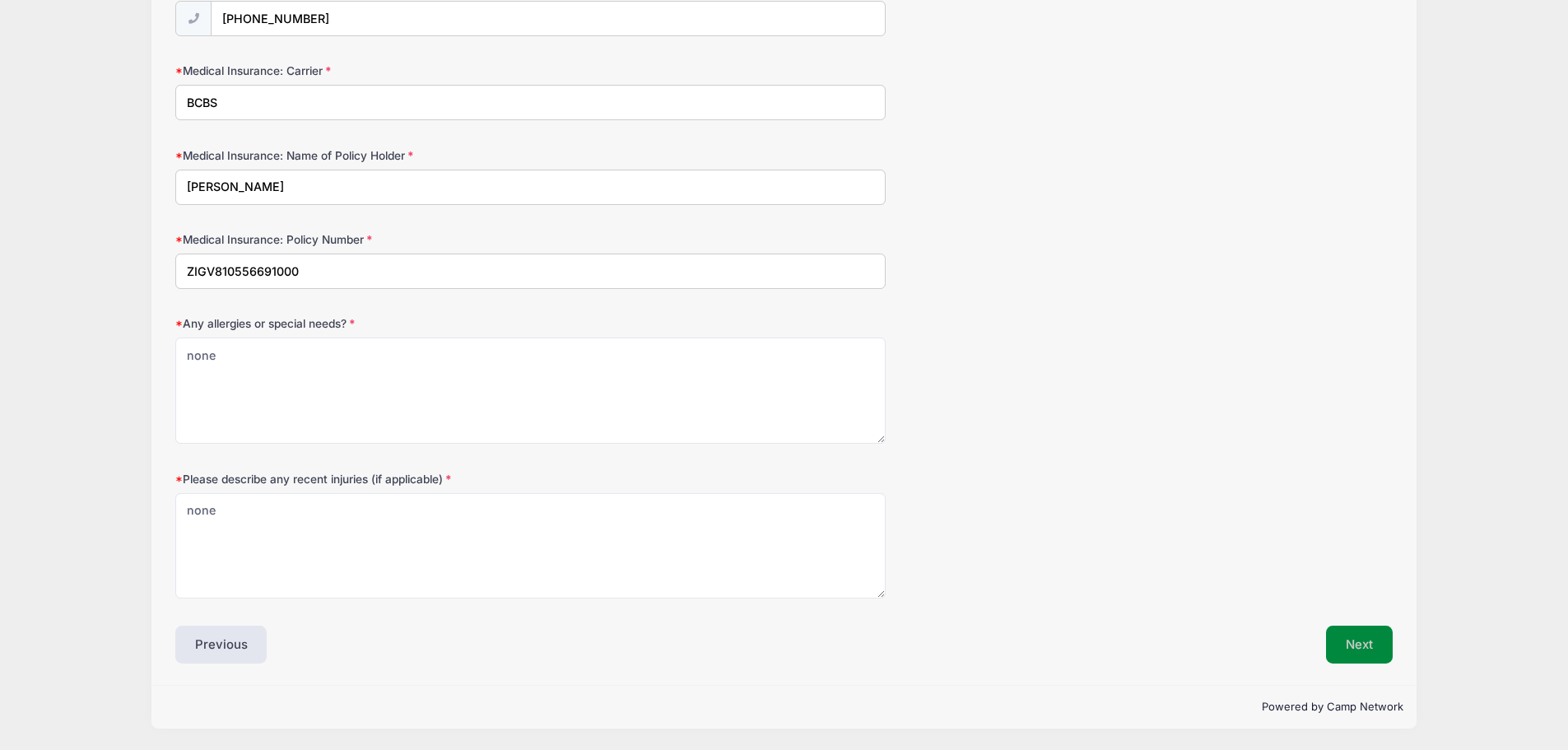
click at [1354, 652] on button "Next" at bounding box center [1359, 644] width 66 height 38
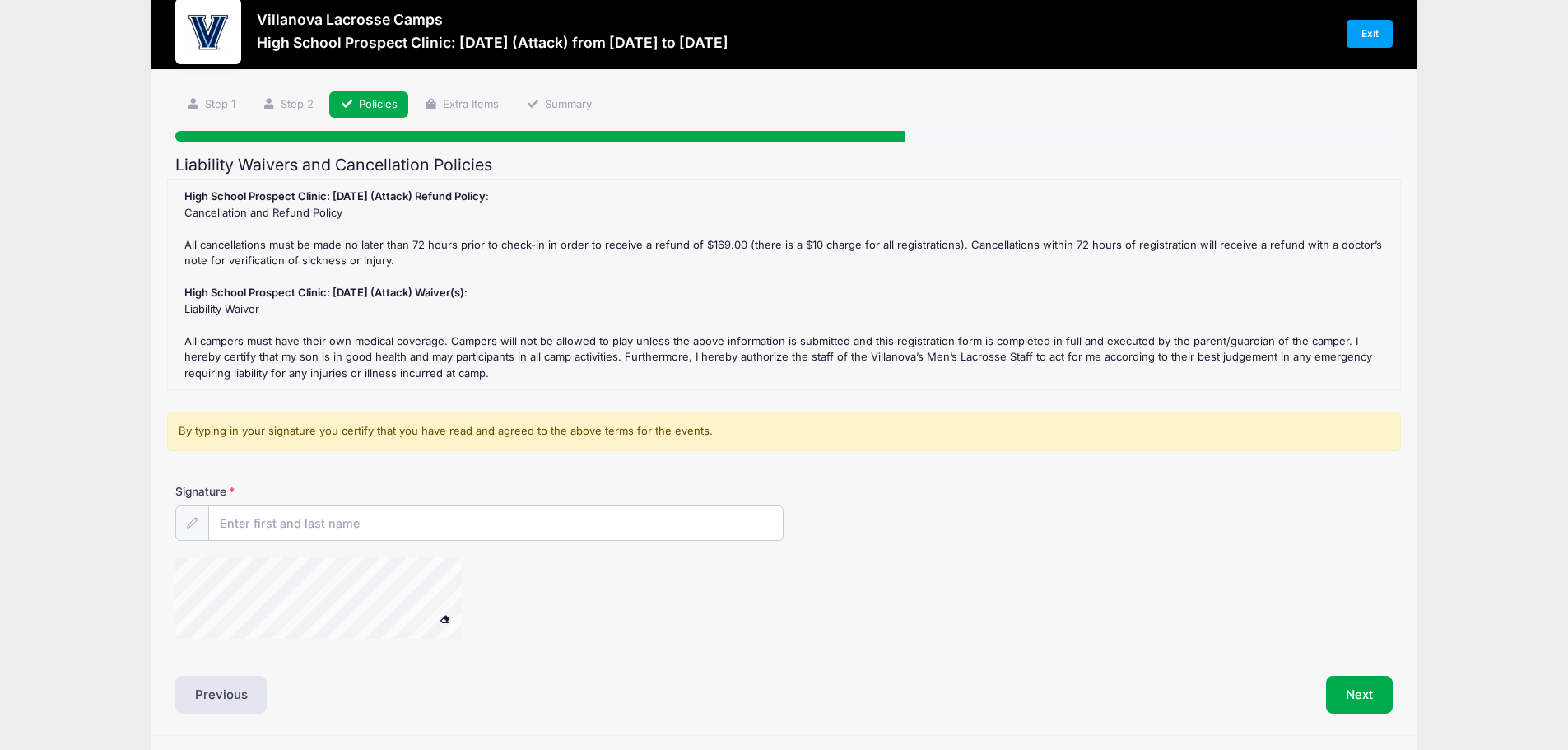
scroll to position [0, 0]
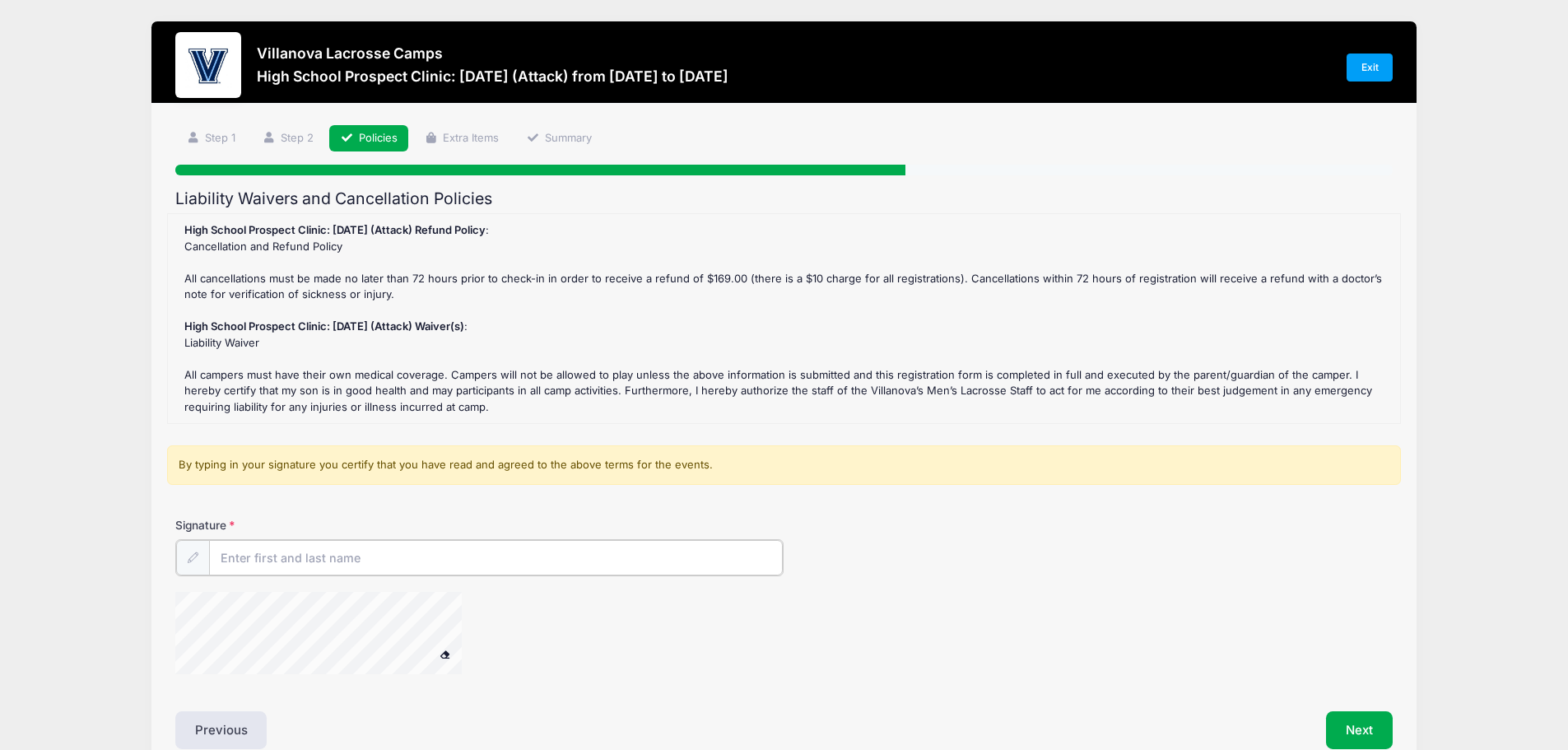
click at [267, 555] on input "Signature" at bounding box center [496, 557] width 574 height 35
click at [272, 558] on input "Signature" at bounding box center [496, 557] width 574 height 35
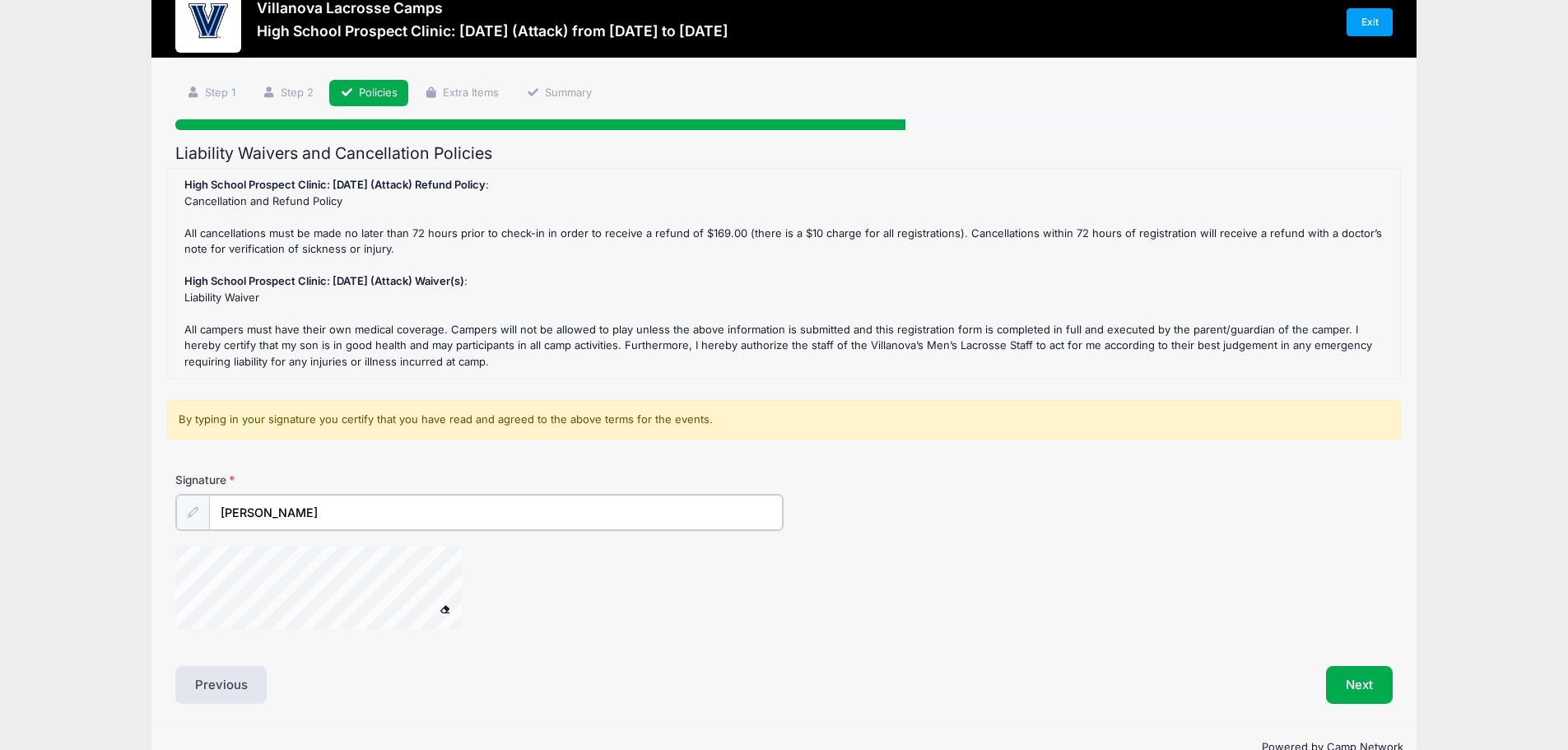
scroll to position [86, 0]
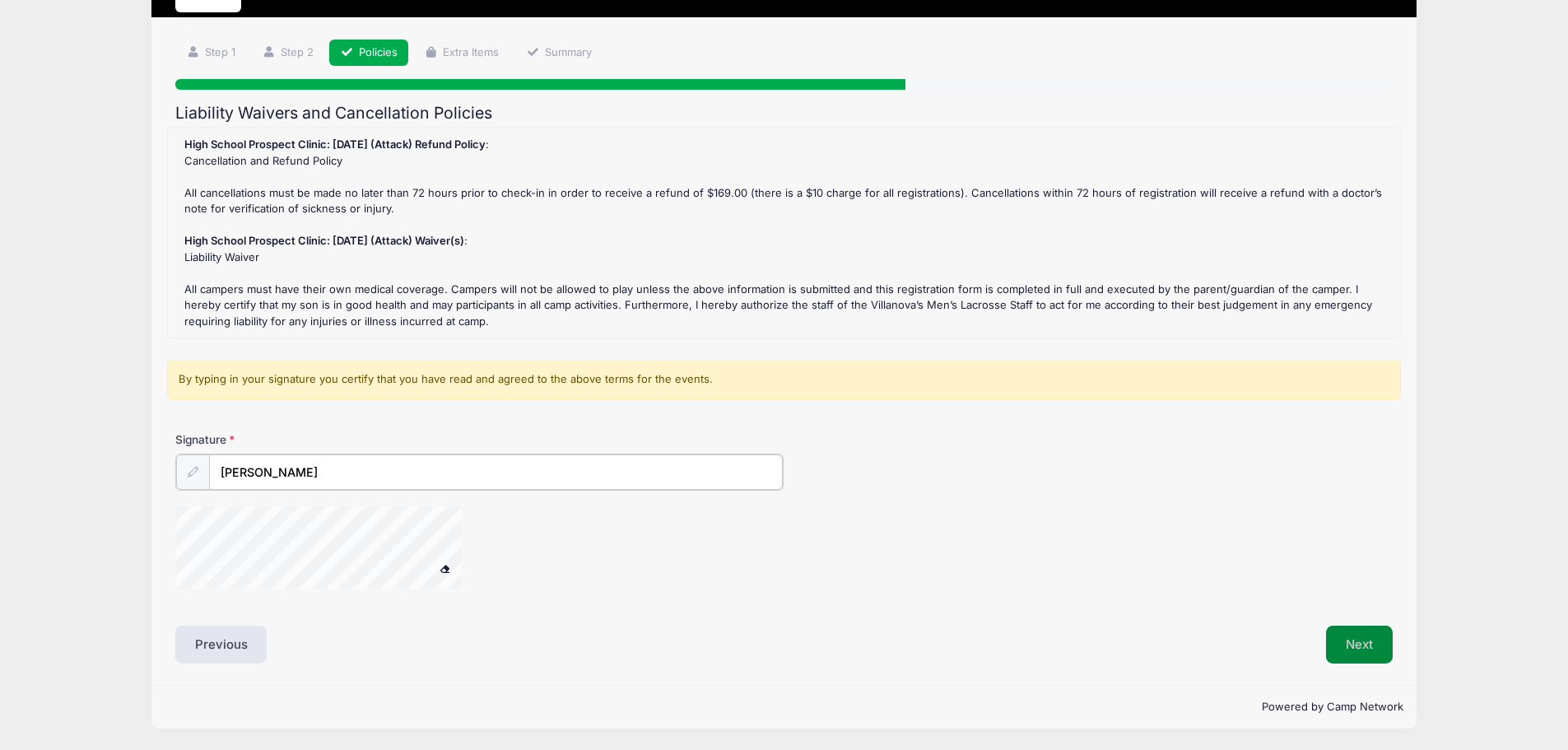
type input "[PERSON_NAME]"
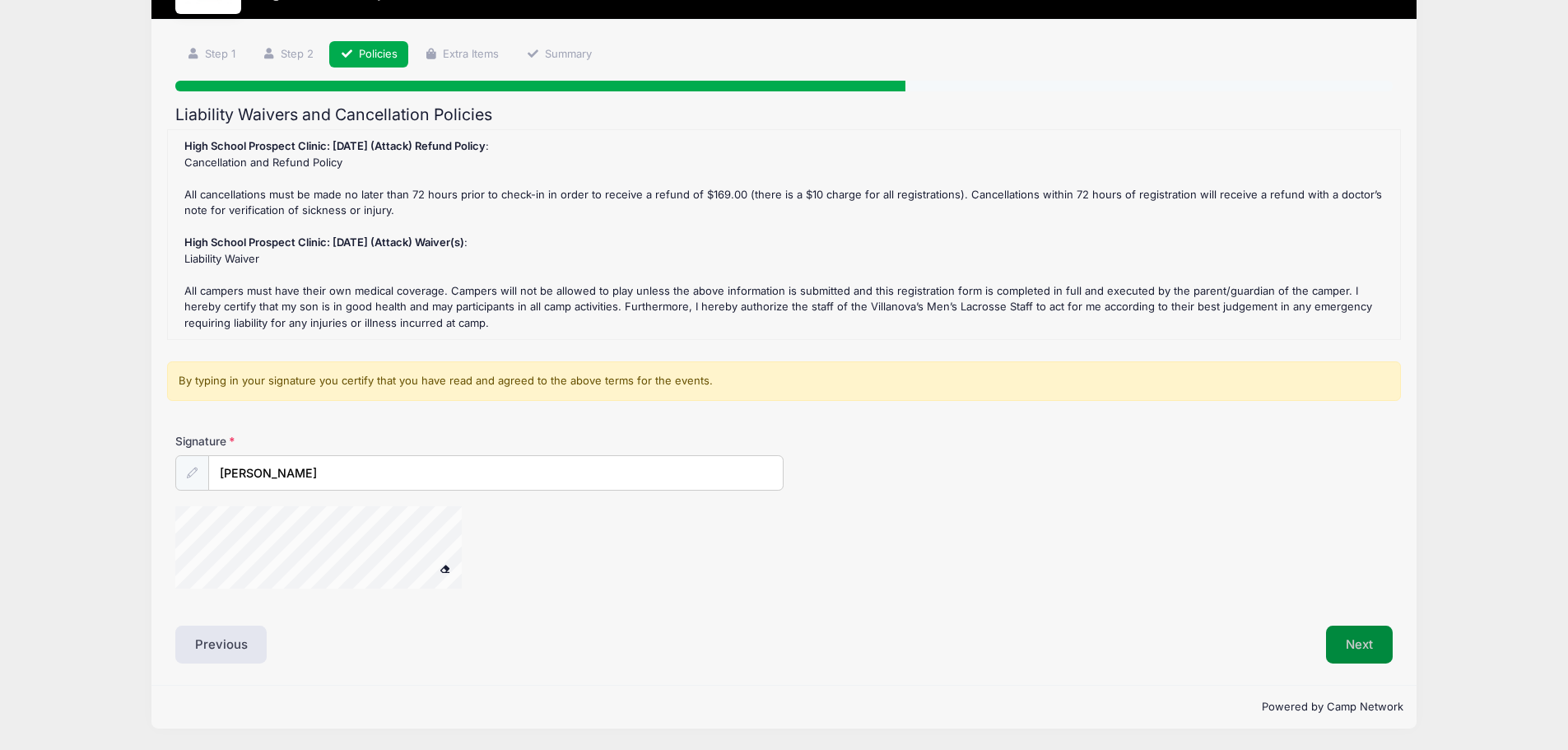
scroll to position [84, 0]
click at [1353, 644] on button "Next" at bounding box center [1359, 644] width 66 height 38
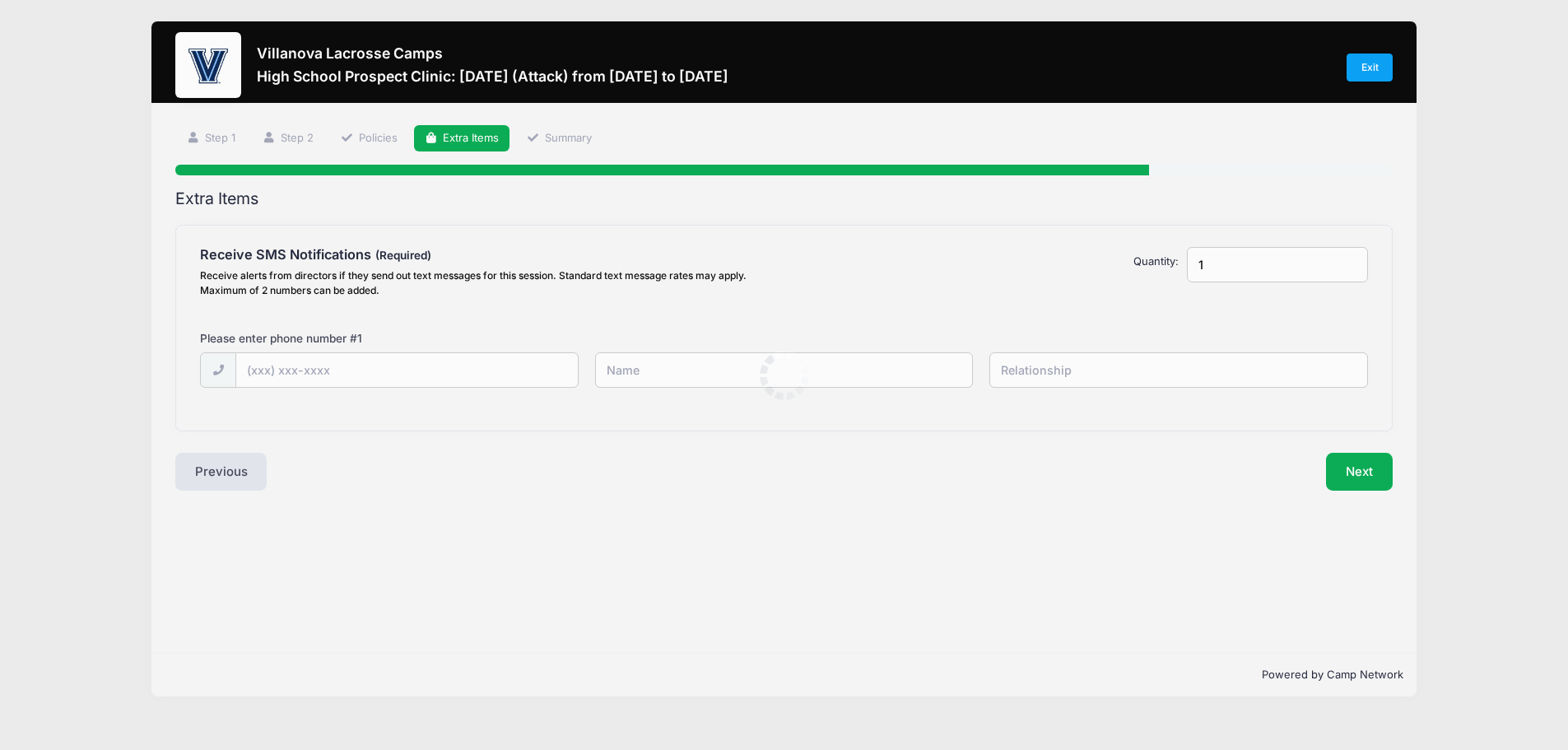
scroll to position [0, 0]
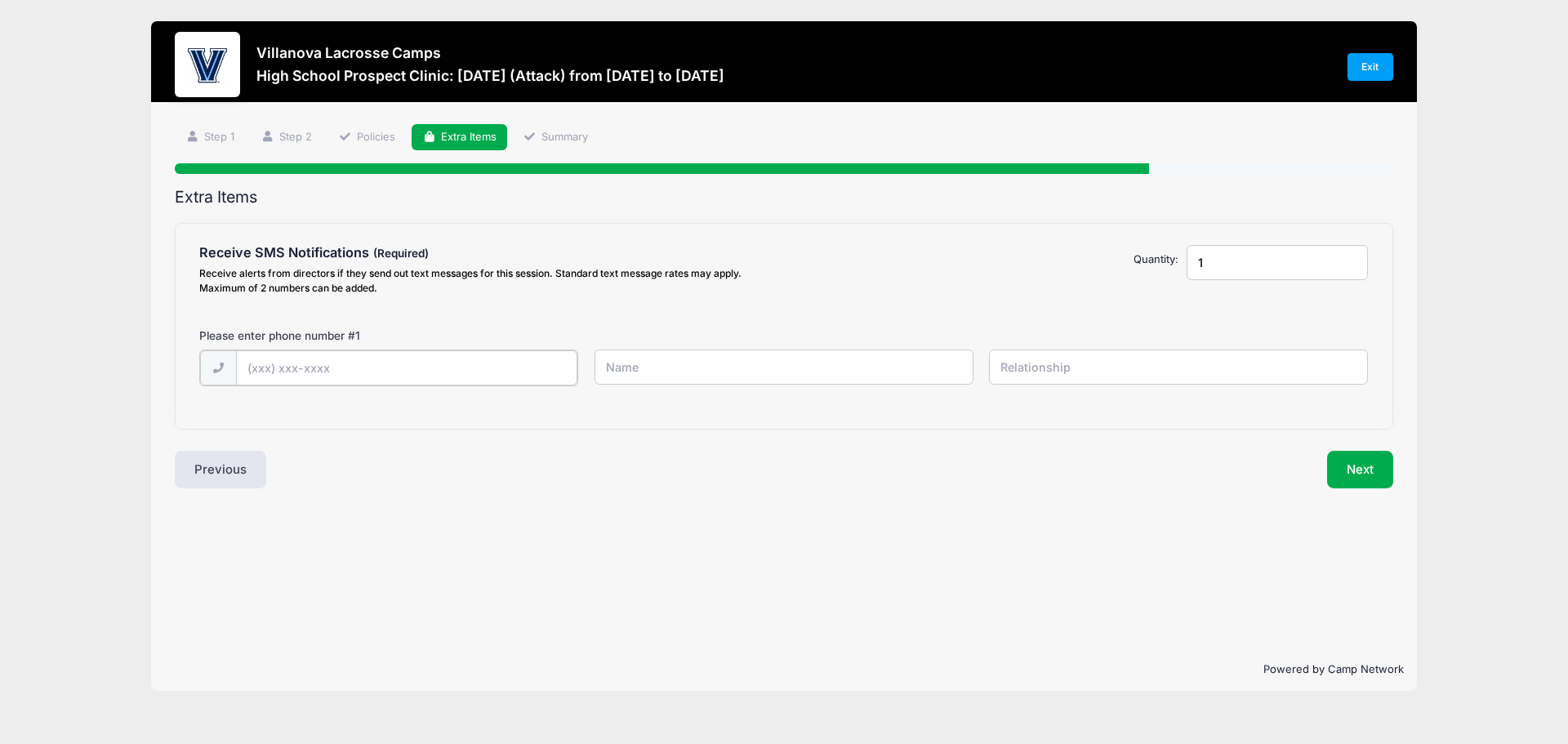
click at [295, 368] on input "text" at bounding box center [407, 368] width 342 height 35
type input "(8"
type input "[PHONE_NUMBER]"
type input "[PERSON_NAME]"
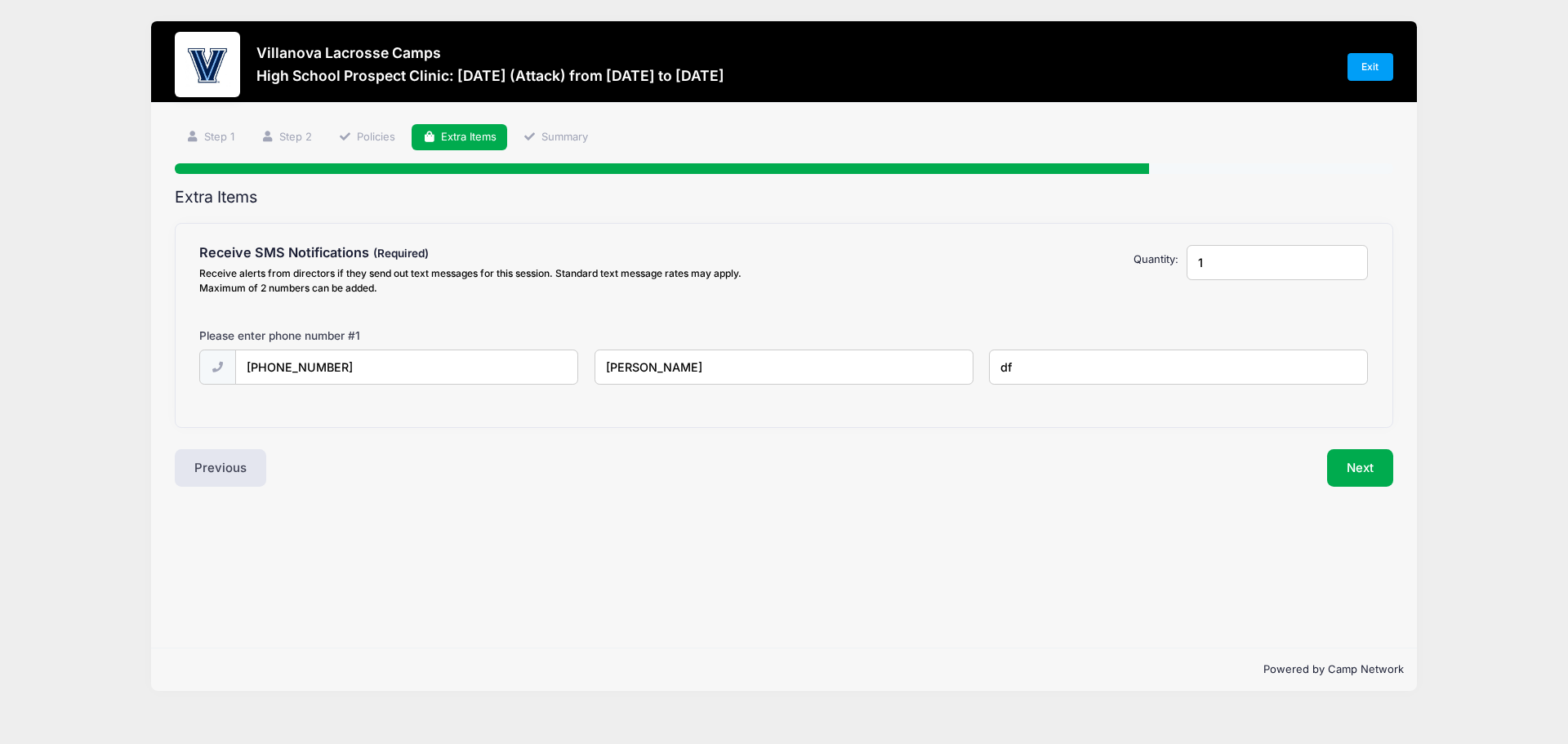
type input "d"
type input "father"
click at [1354, 458] on button "Next" at bounding box center [1359, 467] width 66 height 38
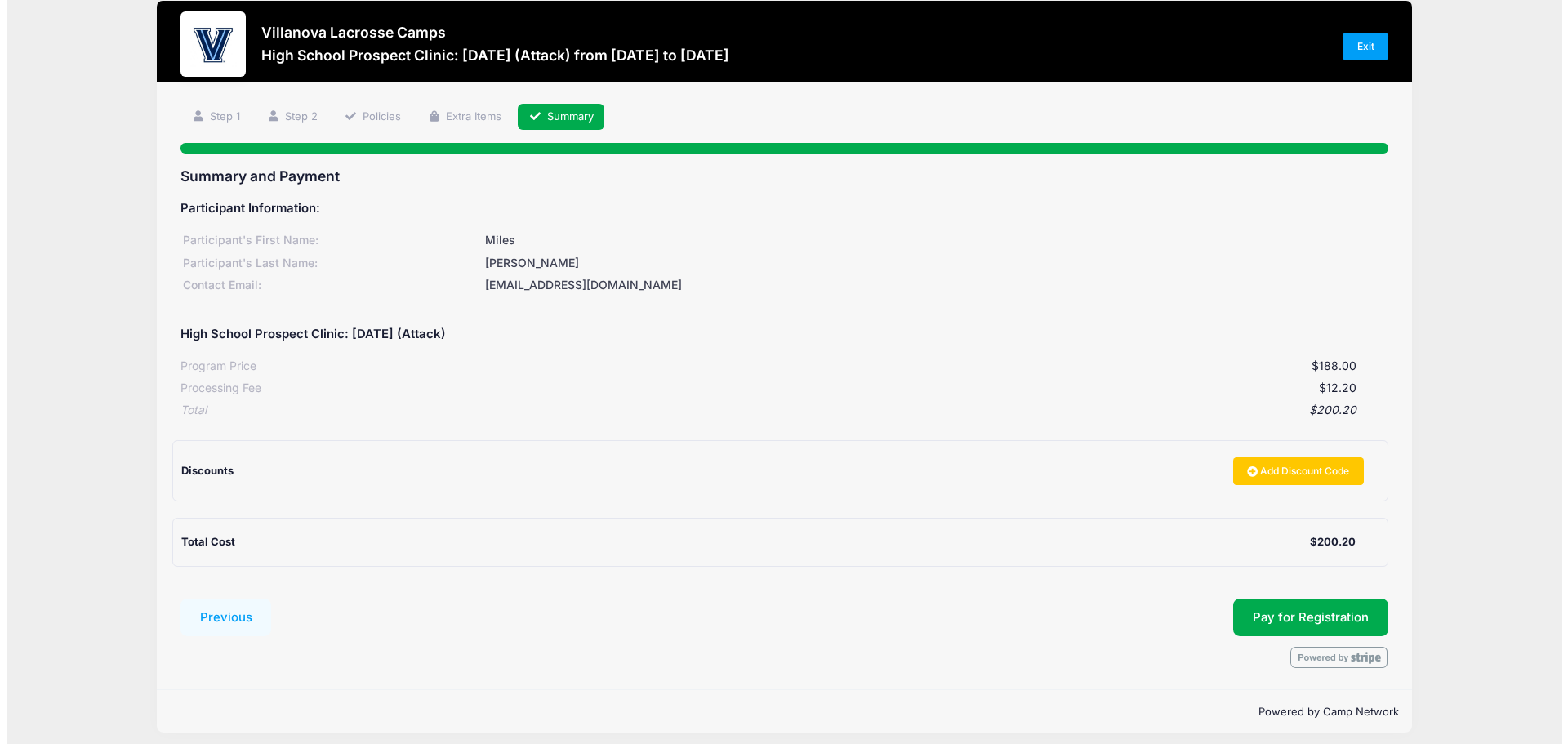
scroll to position [30, 0]
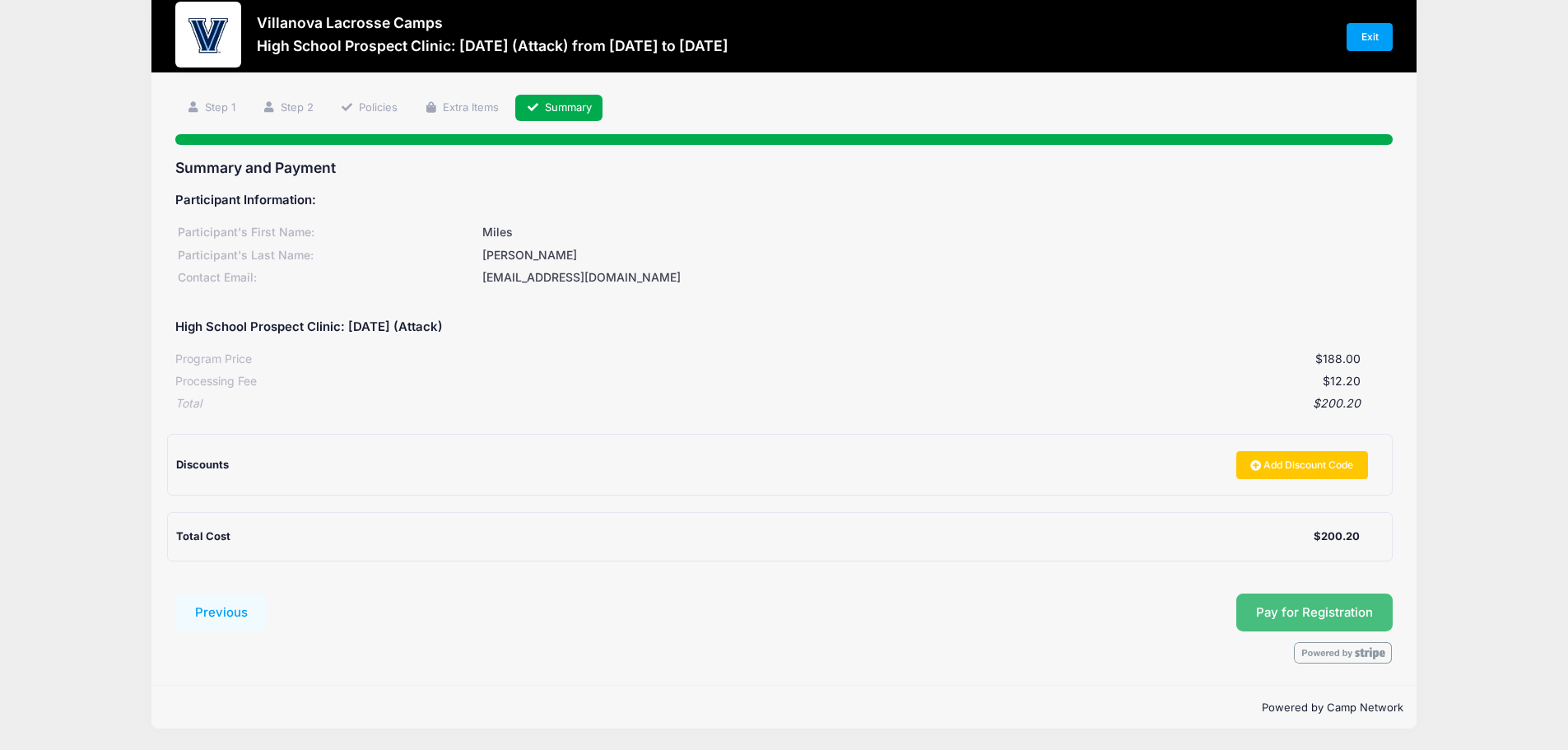
click at [1277, 621] on button "Pay for Registration" at bounding box center [1314, 612] width 156 height 38
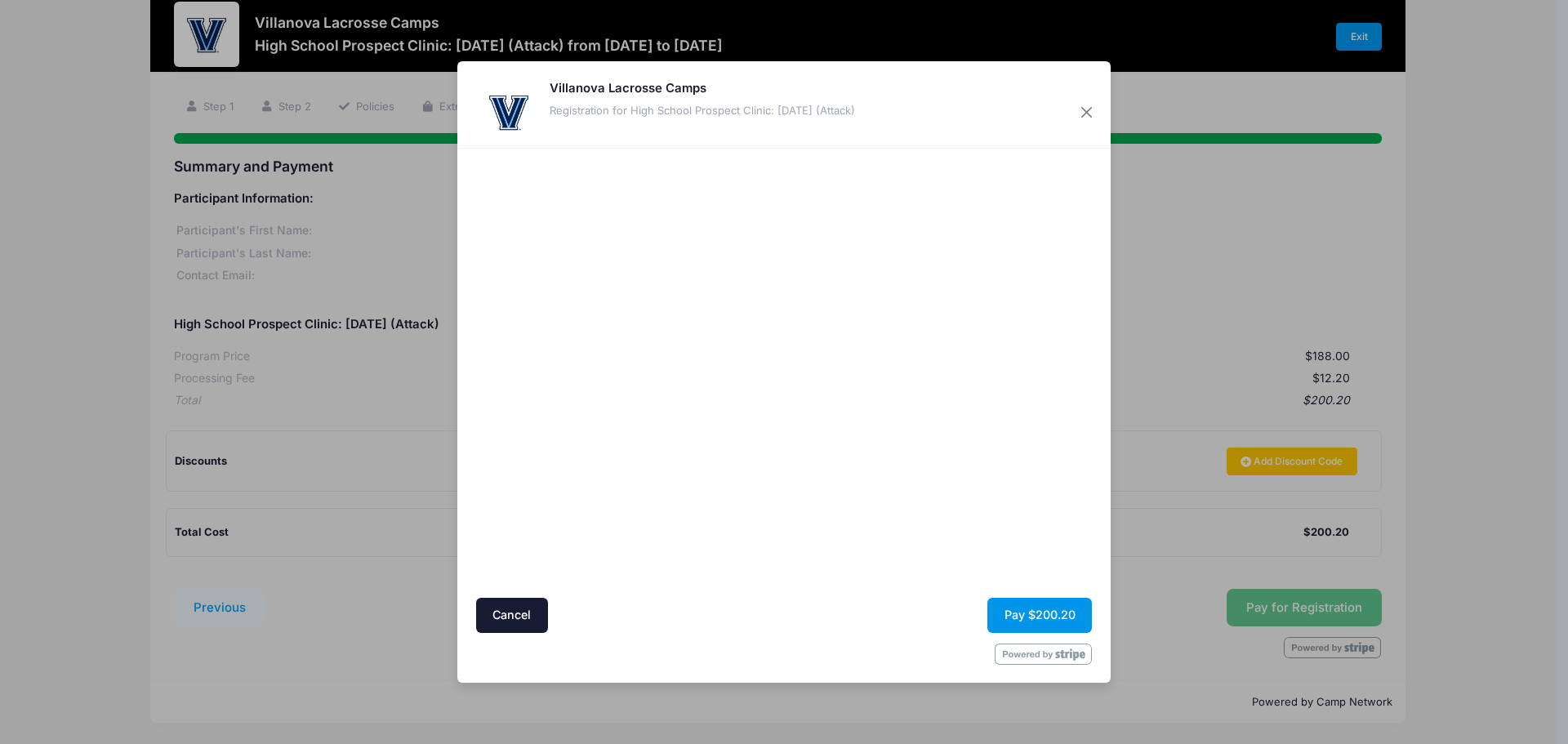
click at [1038, 608] on button "Pay $200.20" at bounding box center [1039, 616] width 104 height 35
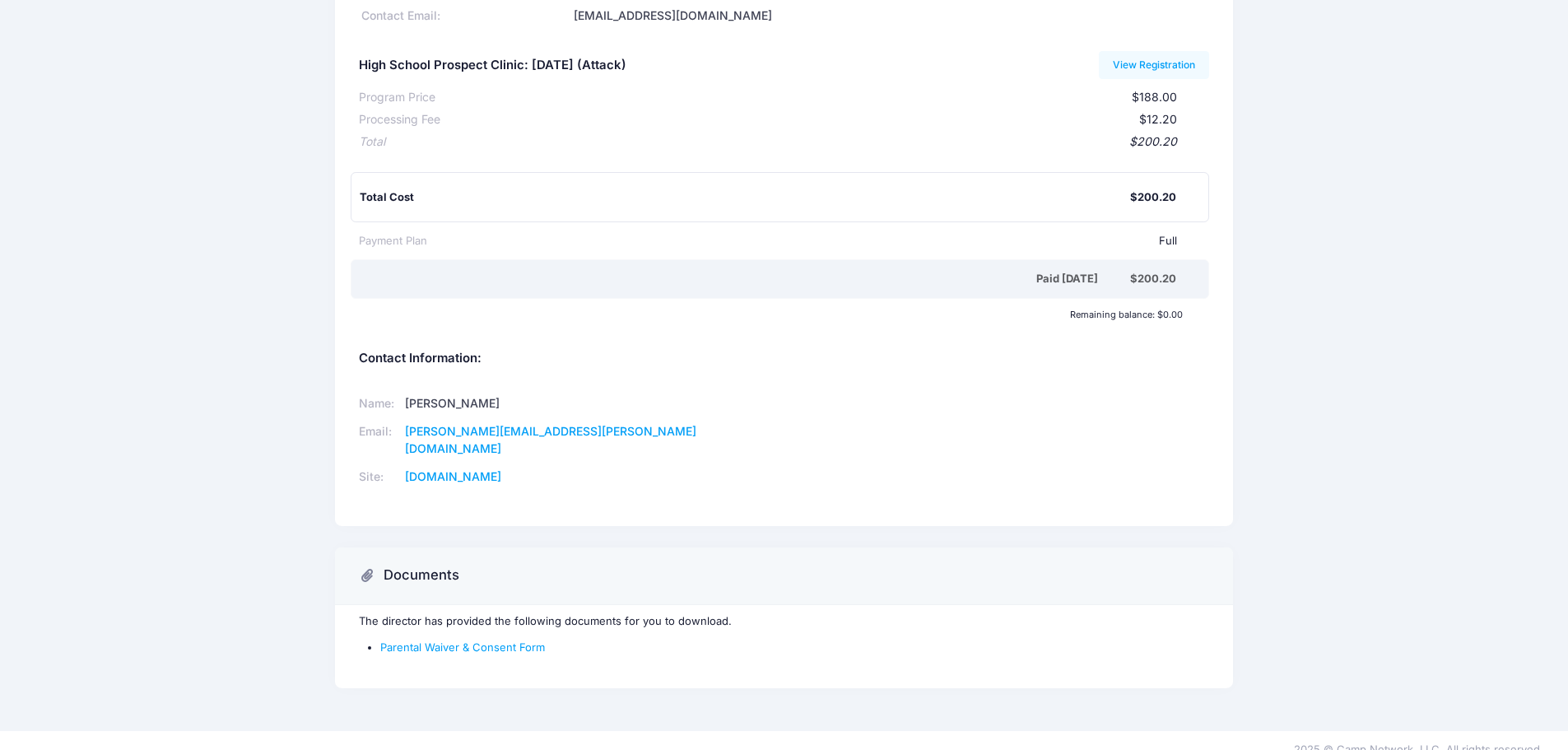
scroll to position [161, 0]
